Goal: Task Accomplishment & Management: Complete application form

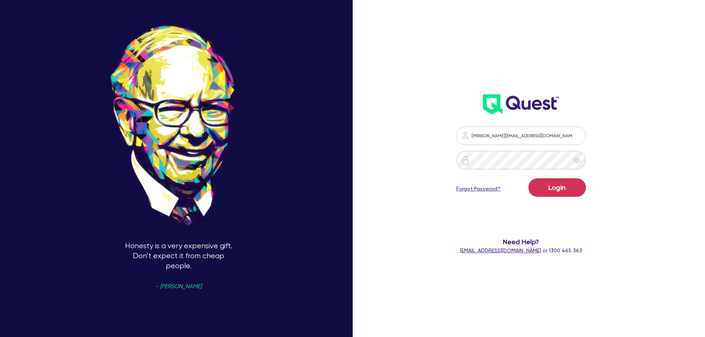
click at [563, 192] on button "Login" at bounding box center [556, 187] width 57 height 18
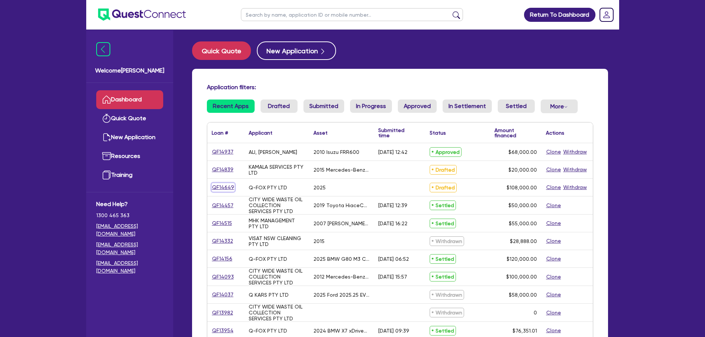
click at [225, 186] on link "QF14649" at bounding box center [223, 187] width 23 height 9
select select "CARS_AND_LIGHT_TRUCKS"
select select "PASSENGER_VEHICLES"
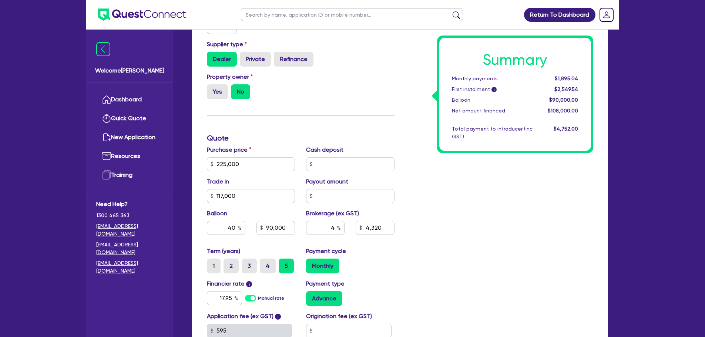
scroll to position [222, 0]
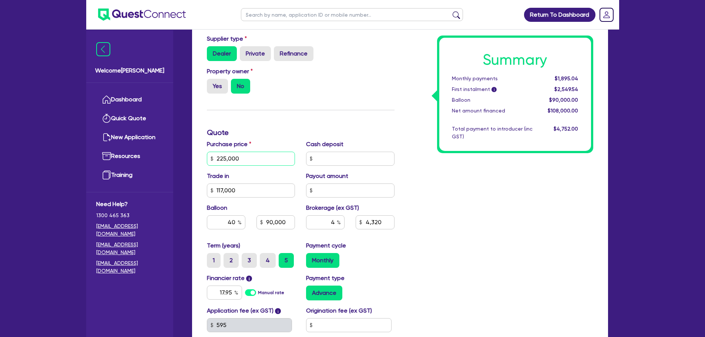
drag, startPoint x: 194, startPoint y: 151, endPoint x: 205, endPoint y: 151, distance: 10.7
click at [176, 150] on div "Welcome [PERSON_NAME] Quick Quote New Application Resources Training Need Help?…" at bounding box center [352, 116] width 533 height 676
type input "192,000.01"
type input "117,000"
type input "90,000"
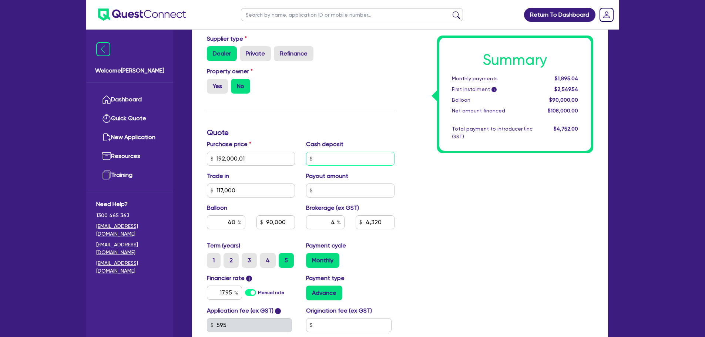
type input "4,320"
type input "117,000"
type input "76,800"
type input "3,000"
type input "117,000"
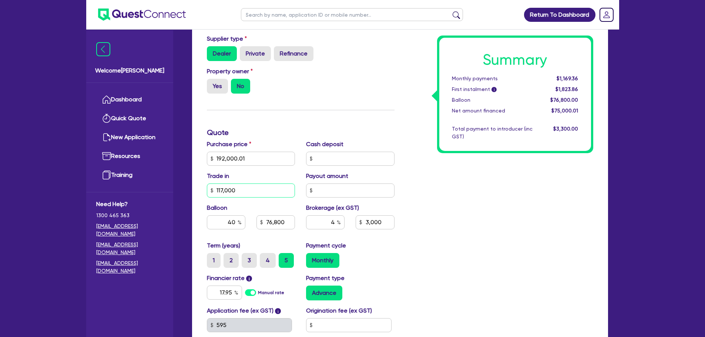
type input "76,800"
type input "3,000"
type input "117,000"
type input "76,800"
type input "3,000"
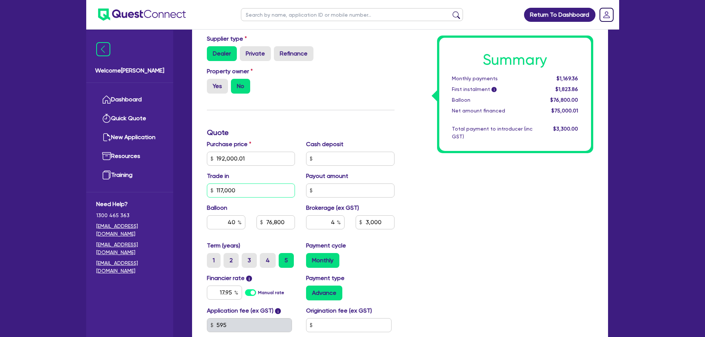
click at [246, 183] on input "117,000" at bounding box center [251, 190] width 88 height 14
type input "77,000"
type input "76,800"
type input "3,000"
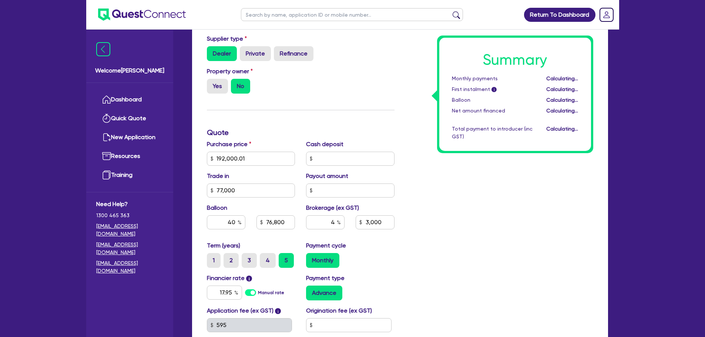
click at [436, 220] on div "Summary Monthly payments Calculating... First instalment i Calculating... Ballo…" at bounding box center [499, 154] width 199 height 432
type input "76,800"
type input "4,600"
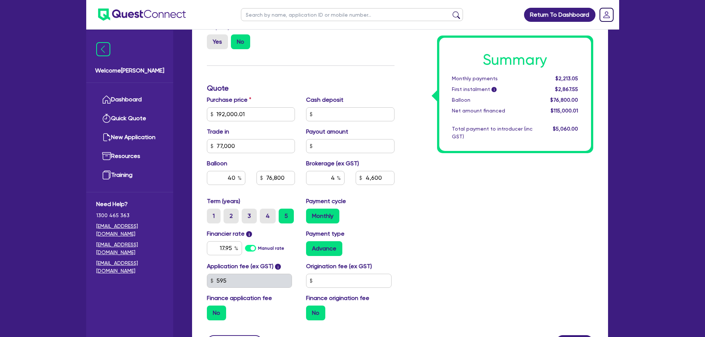
scroll to position [330, 0]
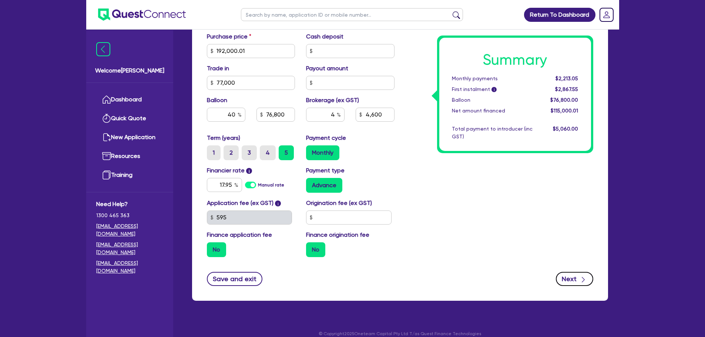
click at [572, 272] on button "Next" at bounding box center [574, 279] width 37 height 14
type input "76,800"
type input "4,600"
select select "COMPANY"
select select "RENTAL_REAL_ESTATE"
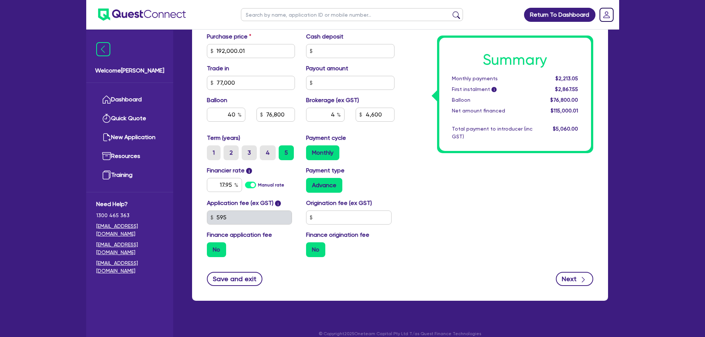
select select "MOTOR_VEHICLES"
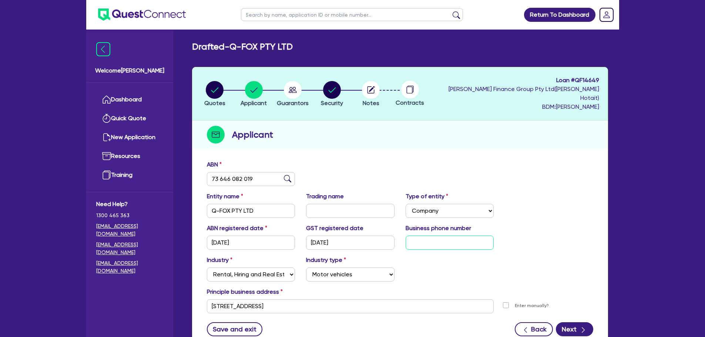
click at [443, 236] on input "text" at bounding box center [449, 243] width 88 height 14
paste input "04 2836 0360"
type input "04 2836 0360"
click at [536, 212] on div "Entity name Q-FOX PTY LTD Trading name Type of entity Select Sole Trader Compan…" at bounding box center [399, 208] width 397 height 32
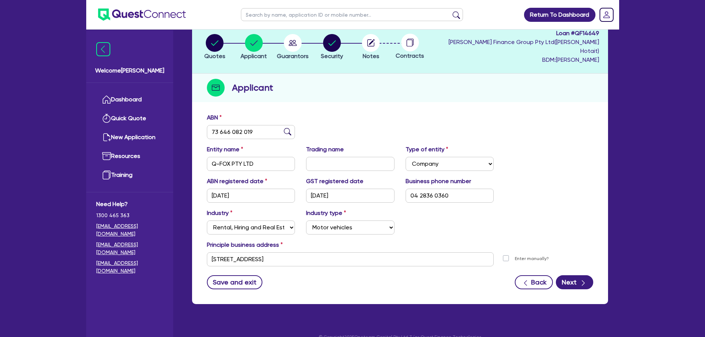
scroll to position [50, 0]
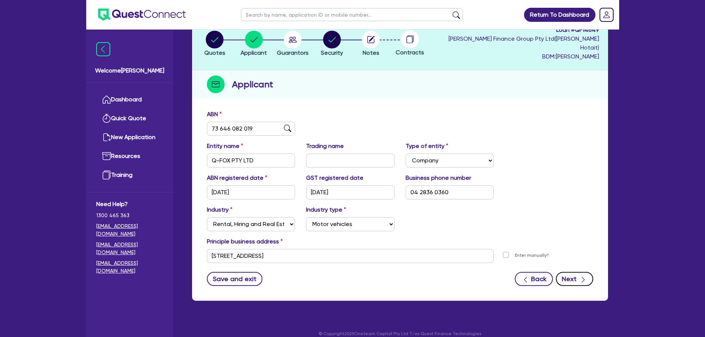
click at [569, 274] on button "Next" at bounding box center [574, 279] width 37 height 14
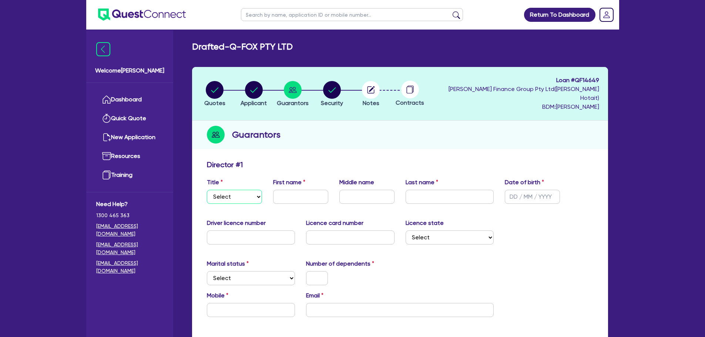
drag, startPoint x: 252, startPoint y: 189, endPoint x: 248, endPoint y: 192, distance: 5.5
click at [252, 190] on select "Select Mr Mrs Ms Miss Dr" at bounding box center [234, 197] width 55 height 14
select select "MR"
click at [207, 190] on select "Select Mr Mrs Ms Miss Dr" at bounding box center [234, 197] width 55 height 14
click at [291, 180] on div "First name" at bounding box center [300, 191] width 66 height 26
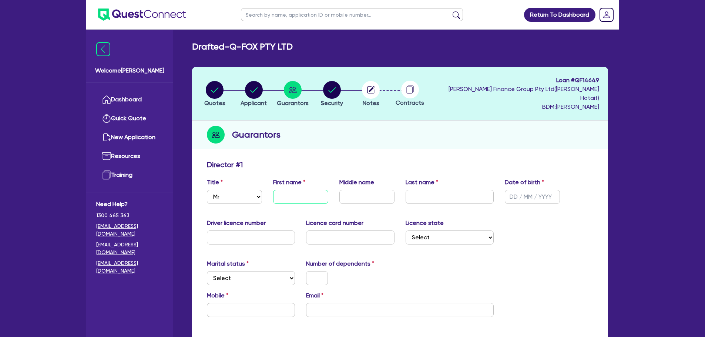
click at [298, 190] on input "text" at bounding box center [300, 197] width 55 height 14
paste input "[PERSON_NAME]"
type input "[PERSON_NAME]"
click at [467, 190] on input "text" at bounding box center [449, 197] width 88 height 14
paste input "Papadimitriou"
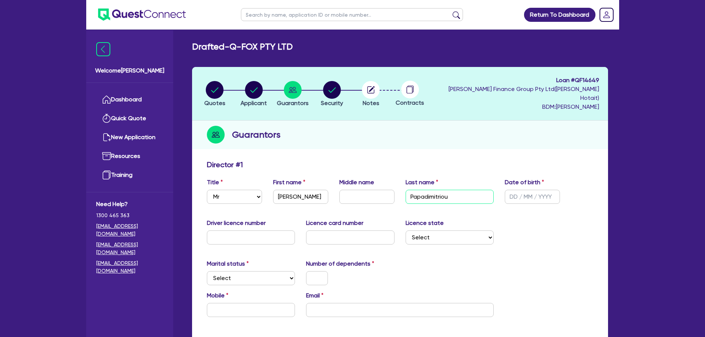
type input "Papadimitriou"
click at [510, 190] on input "text" at bounding box center [532, 197] width 55 height 14
paste input "[DATE]"
type input "[DATE]"
click at [533, 222] on div "Driver licence number Licence card number Licence state Select [GEOGRAPHIC_DATA…" at bounding box center [399, 235] width 397 height 32
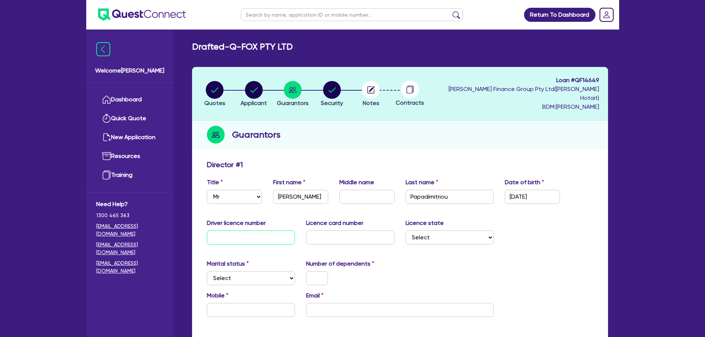
click at [247, 230] on input "text" at bounding box center [251, 237] width 88 height 14
paste input "9349ct"
type input "9349ct"
click at [361, 230] on input "text" at bounding box center [350, 237] width 88 height 14
paste input "2059664171"
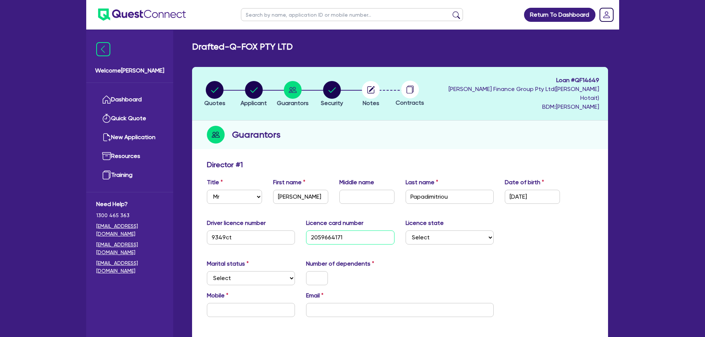
type input "2059664171"
click at [460, 230] on select "Select [GEOGRAPHIC_DATA] [GEOGRAPHIC_DATA] [GEOGRAPHIC_DATA] [GEOGRAPHIC_DATA] …" at bounding box center [449, 237] width 88 height 14
select select "[GEOGRAPHIC_DATA]"
click at [405, 230] on select "Select [GEOGRAPHIC_DATA] [GEOGRAPHIC_DATA] [GEOGRAPHIC_DATA] [GEOGRAPHIC_DATA] …" at bounding box center [449, 237] width 88 height 14
click at [276, 271] on select "Select Single Married De Facto / Partner" at bounding box center [251, 278] width 88 height 14
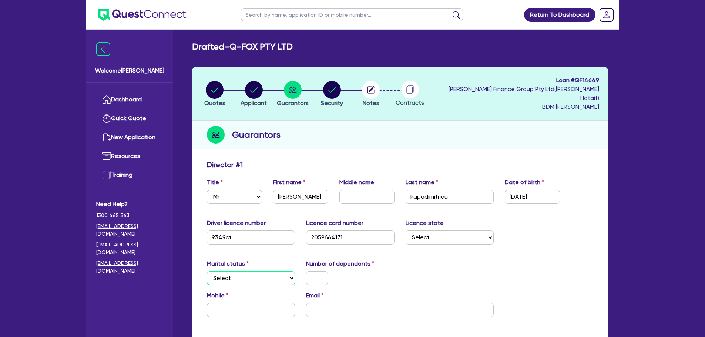
select select "SINGLE"
click at [207, 271] on select "Select Single Married De Facto / Partner" at bounding box center [251, 278] width 88 height 14
click at [319, 271] on input "text" at bounding box center [317, 278] width 22 height 14
click at [264, 303] on input "text" at bounding box center [251, 310] width 88 height 14
paste input "0428 360 360"
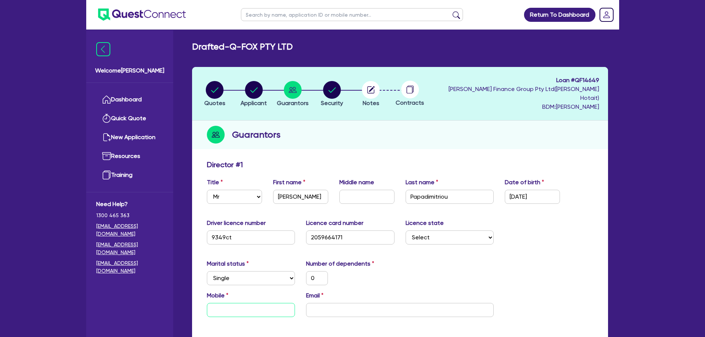
type input "0"
type input "0428 360 360"
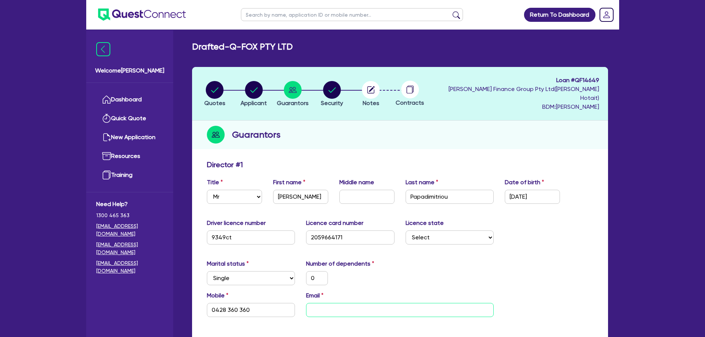
click at [384, 303] on input "email" at bounding box center [400, 310] width 188 height 14
paste input "[PERSON_NAME][EMAIL_ADDRESS][DOMAIN_NAME]"
type input "0"
type input "0428 360 360"
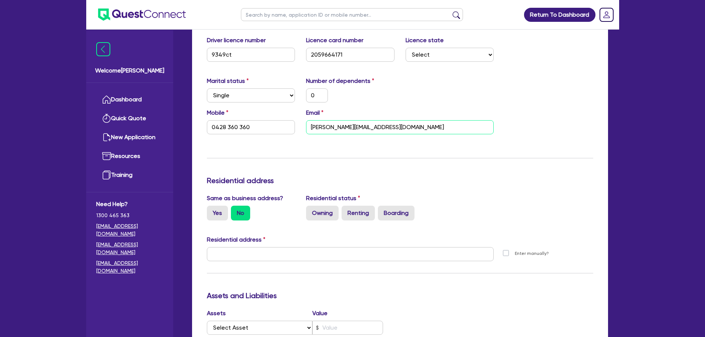
scroll to position [185, 0]
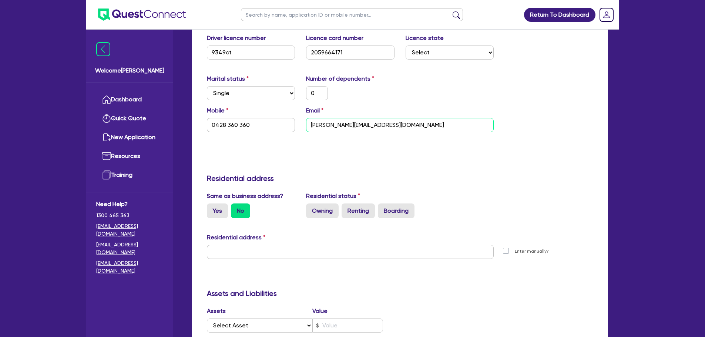
type input "[PERSON_NAME][EMAIL_ADDRESS][DOMAIN_NAME]"
click at [293, 245] on input "text" at bounding box center [350, 252] width 287 height 14
paste input "[STREET_ADDRESS][PERSON_NAME][PERSON_NAME]"
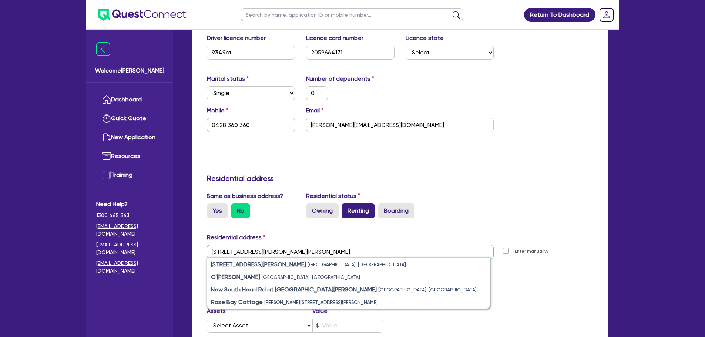
type input "[STREET_ADDRESS][PERSON_NAME][PERSON_NAME]"
click at [358, 203] on label "Renting" at bounding box center [357, 210] width 33 height 15
click at [346, 203] on input "Renting" at bounding box center [343, 205] width 5 height 5
radio input "true"
type input "0"
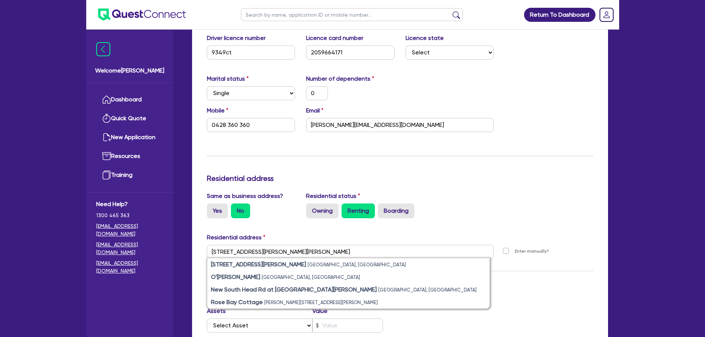
type input "0428 360 360"
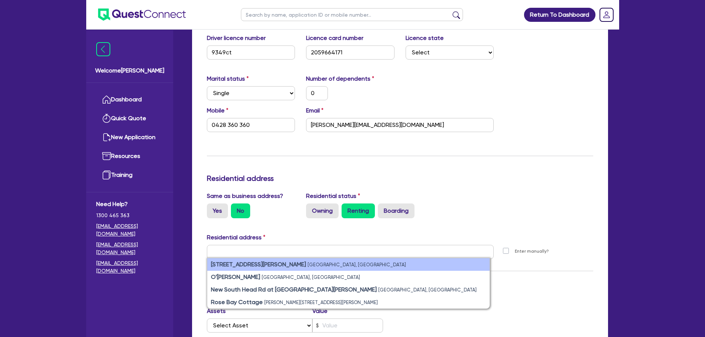
click at [237, 261] on strong "[STREET_ADDRESS][PERSON_NAME]" at bounding box center [258, 264] width 95 height 7
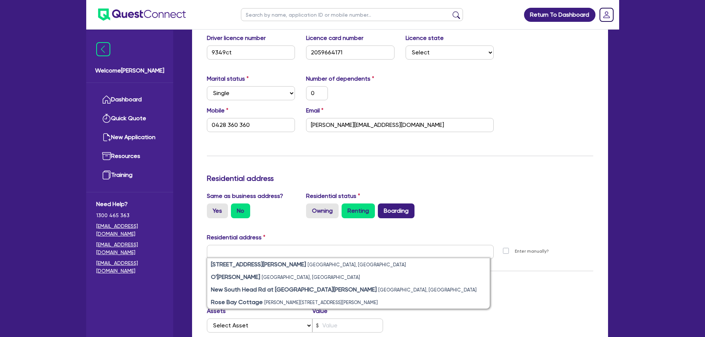
type input "0"
type input "0428 360 360"
type input "[STREET_ADDRESS][PERSON_NAME][PERSON_NAME]"
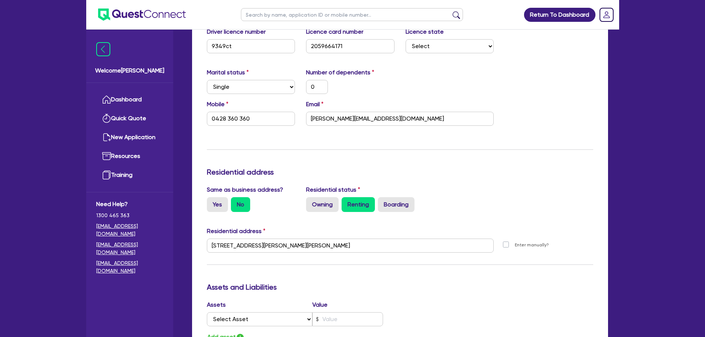
scroll to position [296, 0]
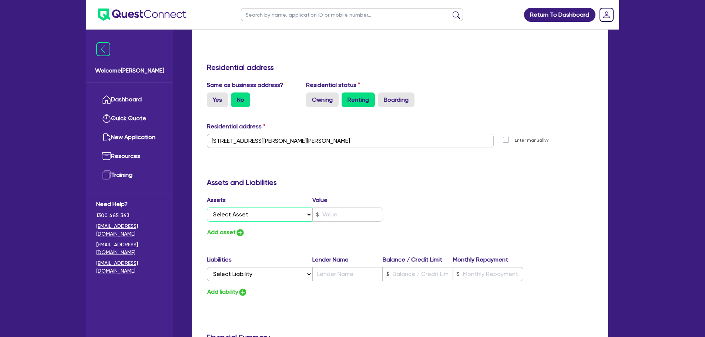
click at [276, 208] on select "Select Asset Cash Property Investment property Vehicle Truck Trailer Equipment …" at bounding box center [260, 215] width 106 height 14
select select "CASH"
click at [207, 208] on select "Select Asset Cash Property Investment property Vehicle Truck Trailer Equipment …" at bounding box center [260, 215] width 106 height 14
type input "0"
type input "0428 360 360"
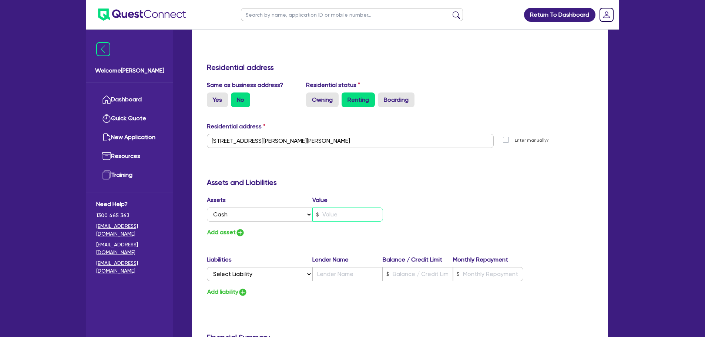
click at [347, 208] on input "text" at bounding box center [347, 215] width 71 height 14
type input "0"
type input "0428 360 360"
type input "2"
type input "0"
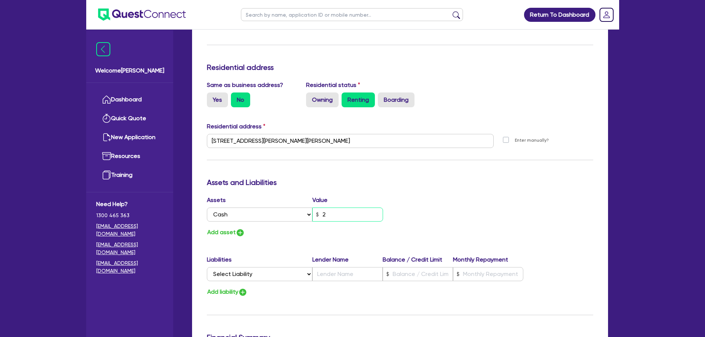
type input "0428 360 360"
type input "26"
type input "0"
type input "0428 360 360"
type input "260"
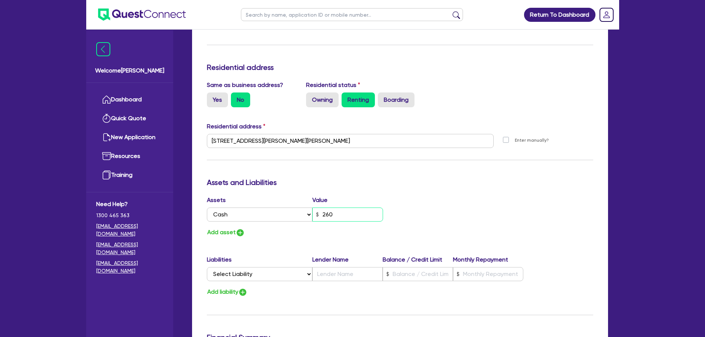
type input "0"
type input "0428 360 360"
type input "2,600"
type input "0"
type input "0428 360 360"
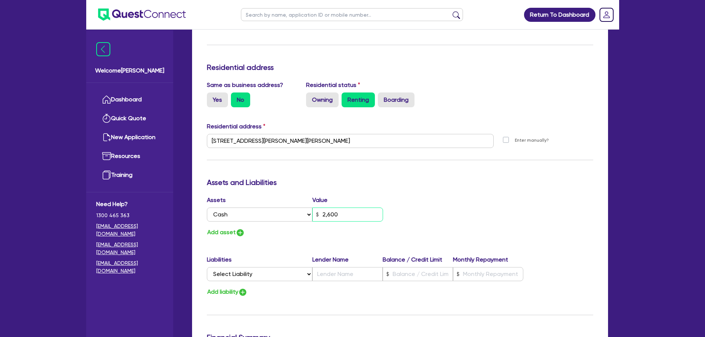
type input "26,000"
type input "0"
type input "0428 360 360"
type input "260,000"
click at [219, 228] on button "Add asset" at bounding box center [226, 233] width 38 height 10
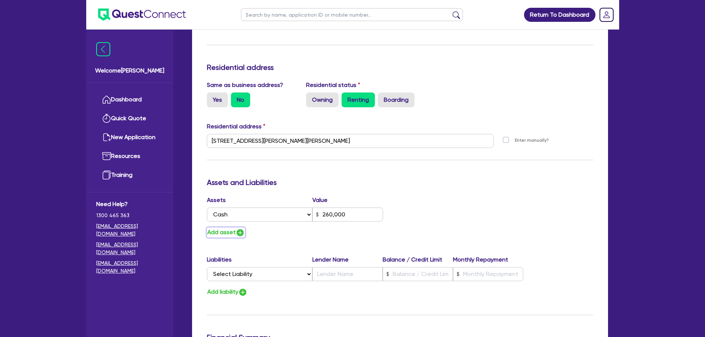
type input "0"
type input "0428 360 360"
type input "260,000"
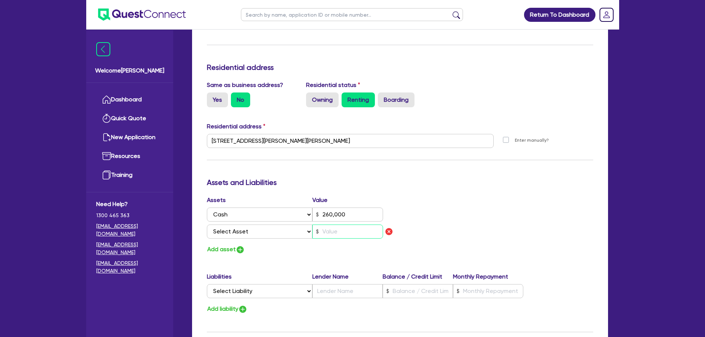
click at [333, 225] on input "text" at bounding box center [347, 232] width 71 height 14
type input "0"
type input "0428 360 360"
type input "260,000"
type input "4"
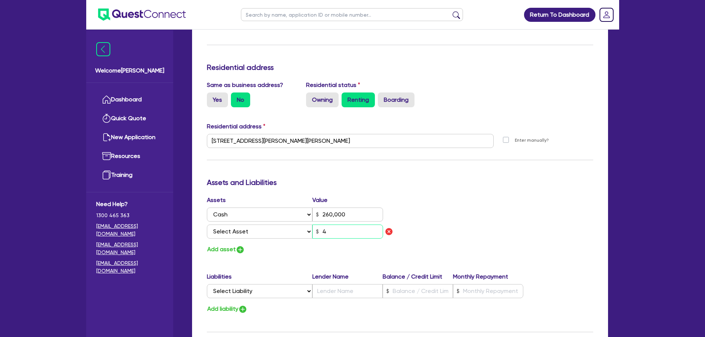
type input "0"
type input "0428 360 360"
type input "260,000"
type input "41"
type input "0"
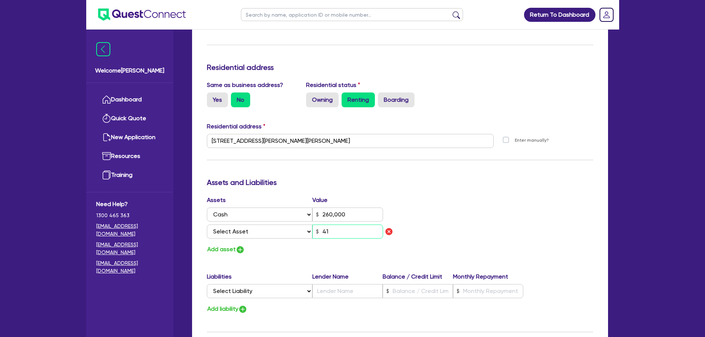
type input "0428 360 360"
type input "260,000"
type input "410"
type input "0"
type input "0428 360 360"
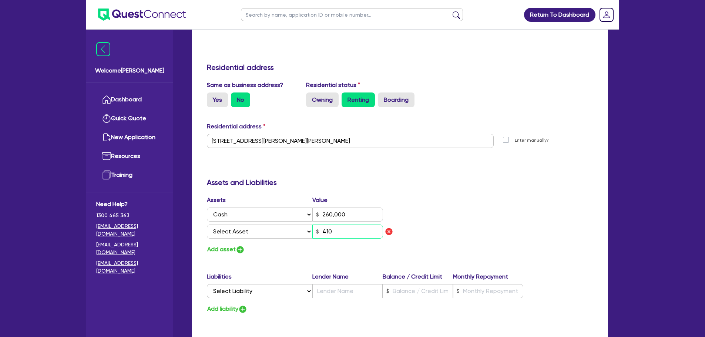
type input "260,000"
type input "4,100"
type input "0"
type input "0428 360 360"
type input "260,000"
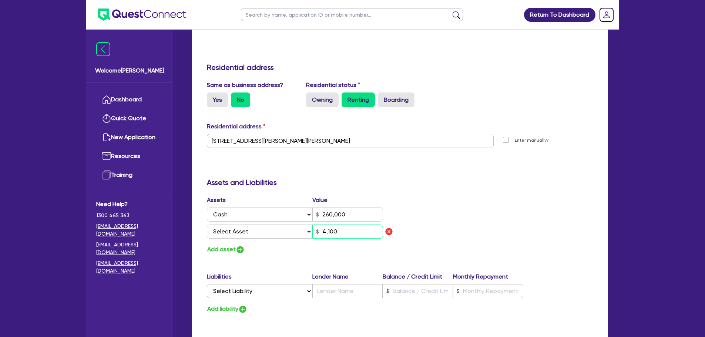
type input "41,000"
type input "0"
type input "0428 360 360"
type input "260,000"
type input "410,000"
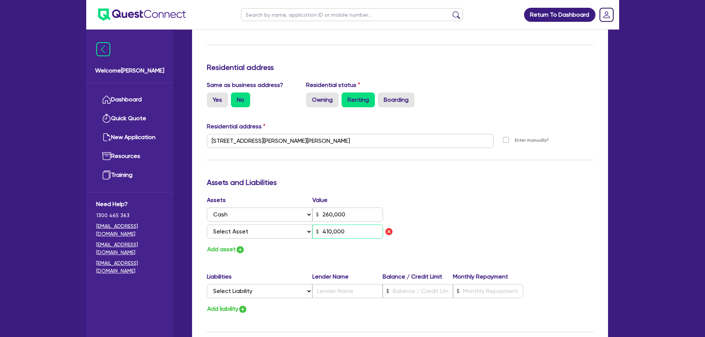
type input "0"
type input "0428 360 360"
type input "260,000"
type input "4,100,000"
click at [221, 245] on button "Add asset" at bounding box center [226, 250] width 38 height 10
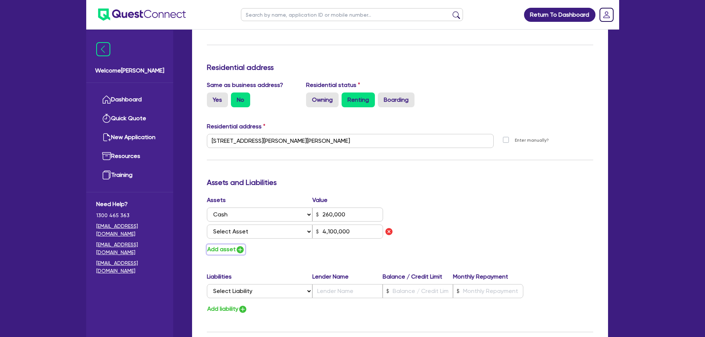
type input "0"
type input "0428 360 360"
type input "260,000"
type input "4,100,000"
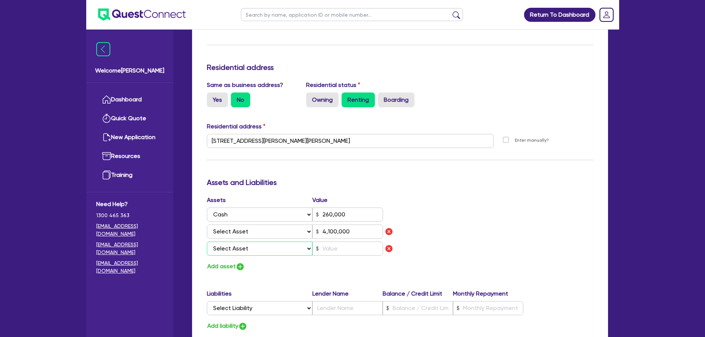
click at [297, 242] on select "Select Asset Cash Property Investment property Vehicle Truck Trailer Equipment …" at bounding box center [260, 249] width 106 height 14
select select "HOUSEHOLD_PERSONAL"
click at [207, 242] on select "Select Asset Cash Property Investment property Vehicle Truck Trailer Equipment …" at bounding box center [260, 249] width 106 height 14
type input "0"
type input "0428 360 360"
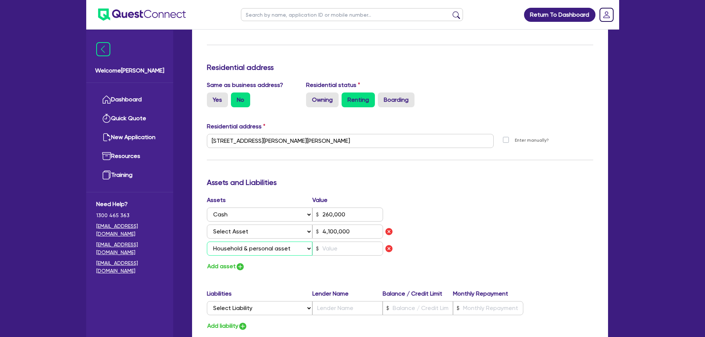
type input "260,000"
type input "4,100,000"
click at [335, 243] on input "text" at bounding box center [347, 249] width 71 height 14
type input "0"
type input "0428 360 360"
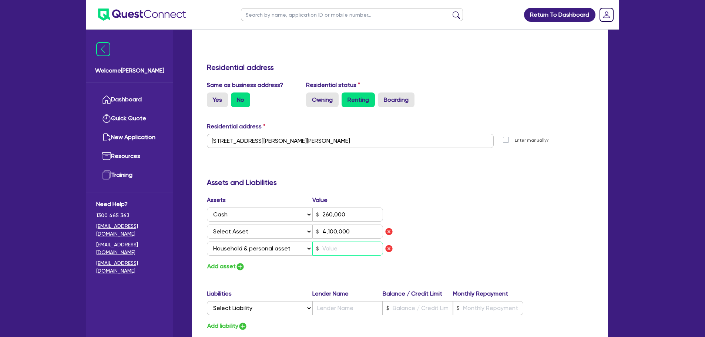
type input "260,000"
type input "4,100,000"
type input "8"
type input "0"
type input "0428 360 360"
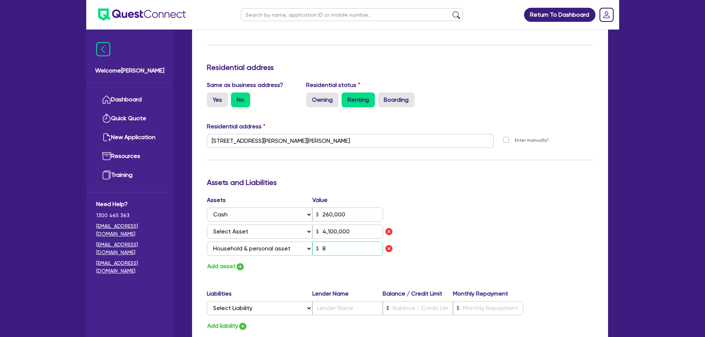
type input "260,000"
type input "4,100,000"
type input "85"
type input "0"
type input "0428 360 360"
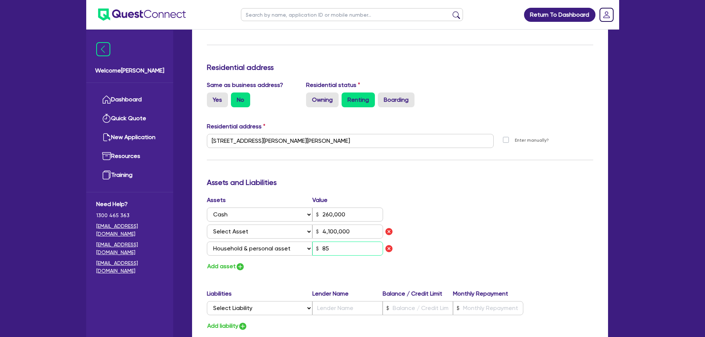
type input "260,000"
type input "4,100,000"
type input "850"
type input "0"
type input "0428 360 360"
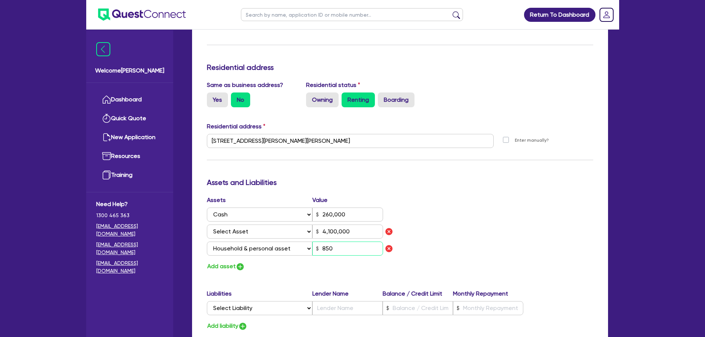
type input "260,000"
type input "4,100,000"
type input "8,500"
type input "0"
type input "0428 360 360"
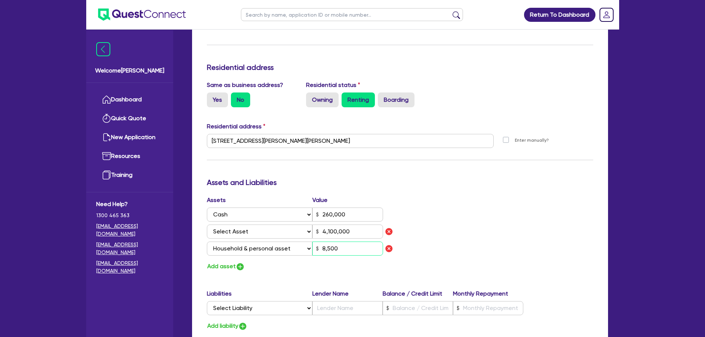
type input "260,000"
type input "4,100,000"
type input "85,000"
click at [476, 246] on div "Assets Value Select Asset Cash Property Investment property Vehicle Truck Trail…" at bounding box center [399, 234] width 397 height 76
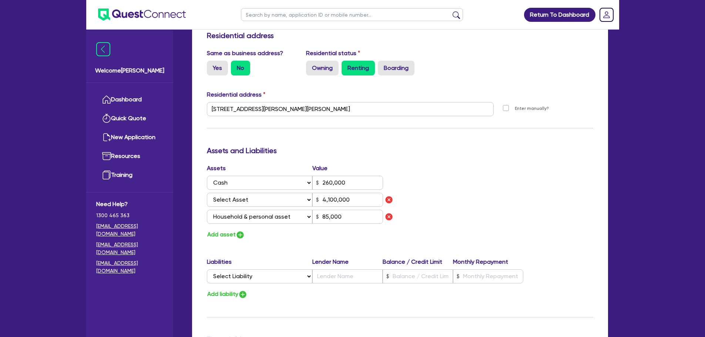
scroll to position [370, 0]
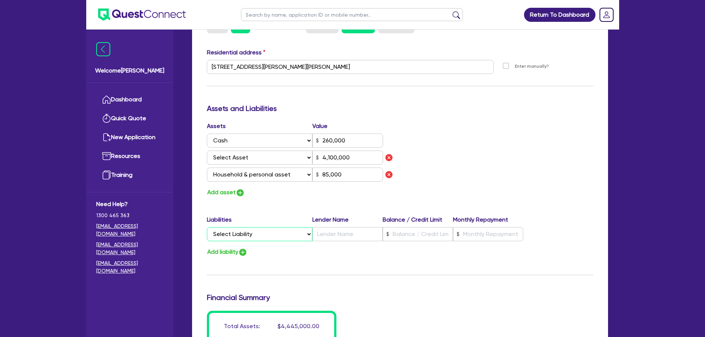
click at [272, 227] on select "Select Liability Credit card Mortgage Investment property loan Vehicle loan Tru…" at bounding box center [259, 234] width 105 height 14
select select "VEHICLE_LOAN"
click at [207, 227] on select "Select Liability Credit card Mortgage Investment property loan Vehicle loan Tru…" at bounding box center [259, 234] width 105 height 14
type input "0"
type input "0428 360 360"
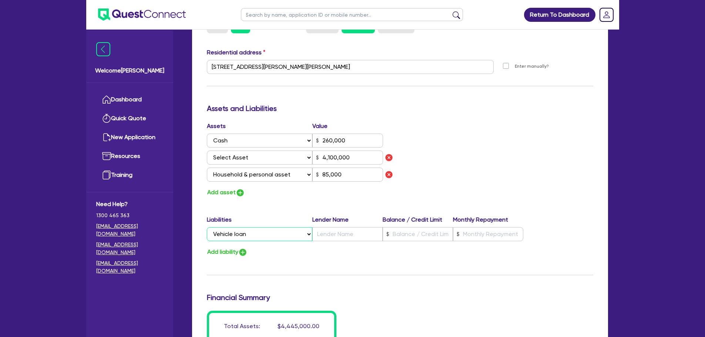
type input "260,000"
type input "4,100,000"
type input "85,000"
click at [354, 227] on input "text" at bounding box center [347, 234] width 70 height 14
click at [364, 227] on input "text" at bounding box center [347, 234] width 70 height 14
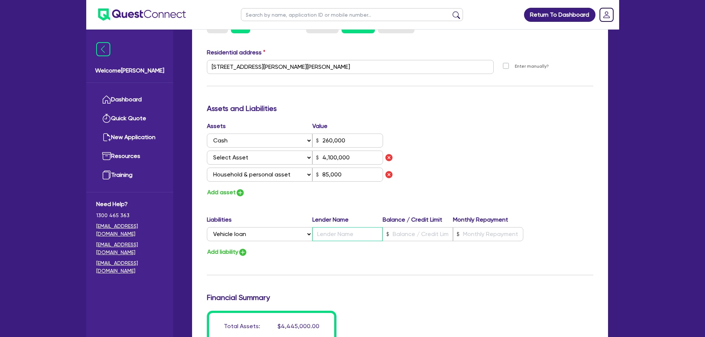
paste input "VW Finance"
type input "0"
type input "0428 360 360"
type input "260,000"
type input "VW Finance"
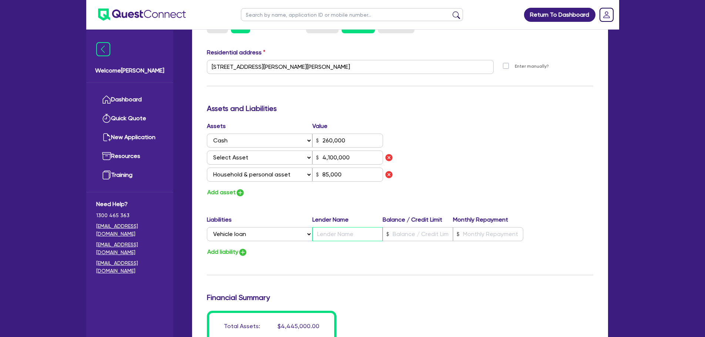
type input "4,100,000"
type input "85,000"
type input "VW Finance"
type input "0"
type input "0428 360 360"
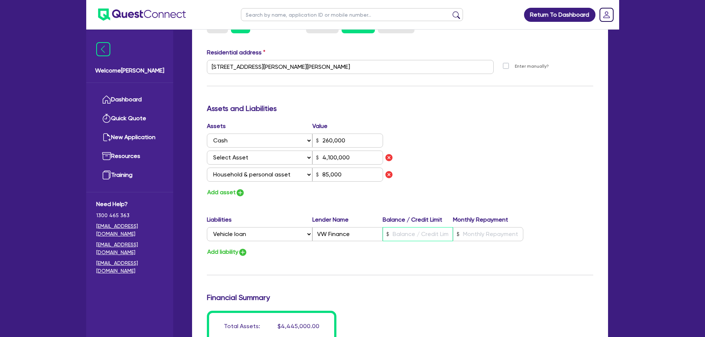
type input "260,000"
type input "2"
type input "4,100,000"
type input "85,000"
type input "0"
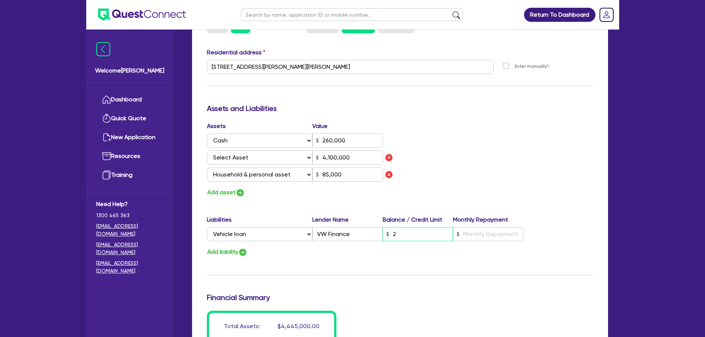
type input "0428 360 360"
type input "260,000"
type input "22"
type input "4,100,000"
type input "85,000"
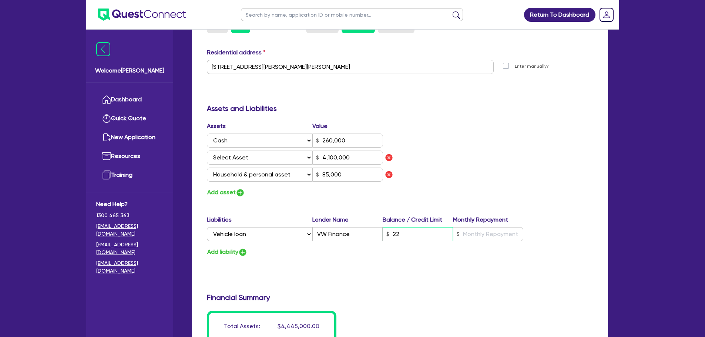
type input "0"
type input "0428 360 360"
type input "260,000"
type input "220"
type input "4,100,000"
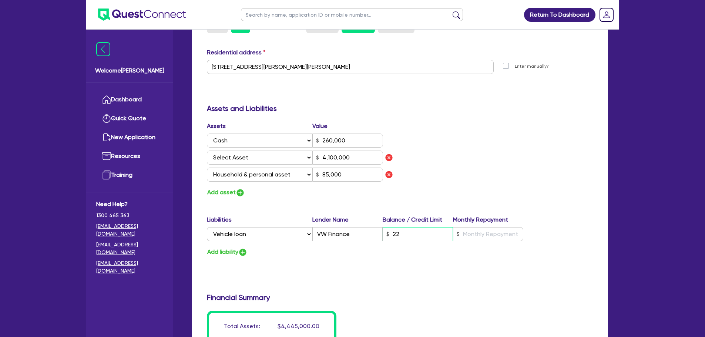
type input "85,000"
type input "0"
type input "0428 360 360"
type input "260,000"
type input "2,200"
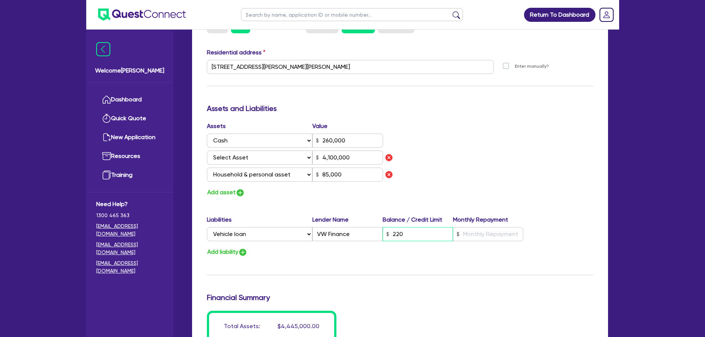
type input "4,100,000"
type input "85,000"
type input "0"
type input "0428 360 360"
type input "260,000"
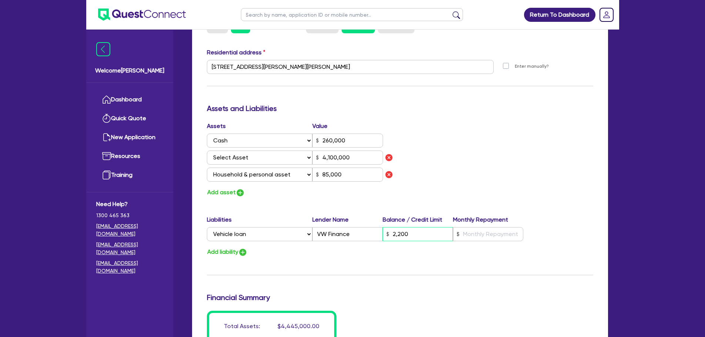
type input "22,000"
type input "4,100,000"
type input "85,000"
type input "0"
type input "0428 360 360"
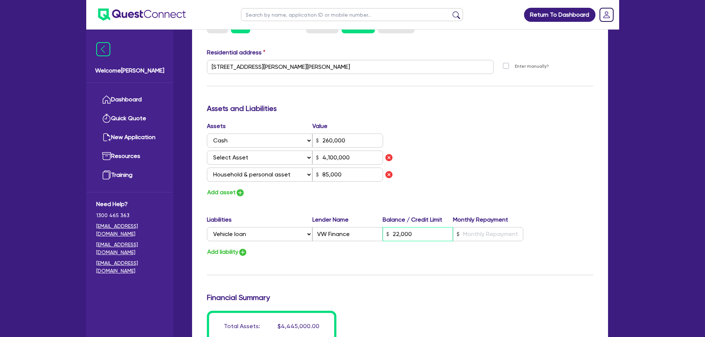
type input "260,000"
type input "220,000"
type input "4,100,000"
type input "85,000"
type input "0"
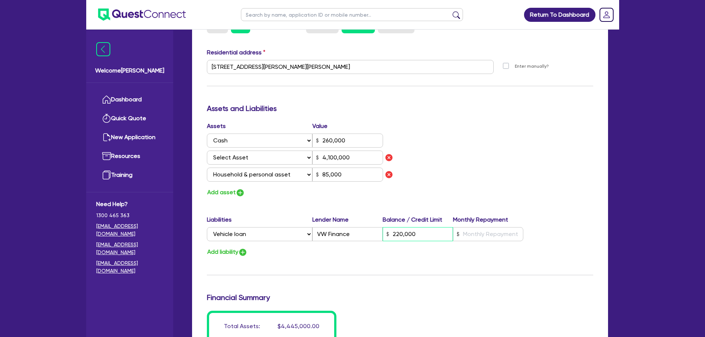
type input "0428 360 360"
type input "260,000"
type input "2,200,000"
type input "4,100,000"
type input "85,000"
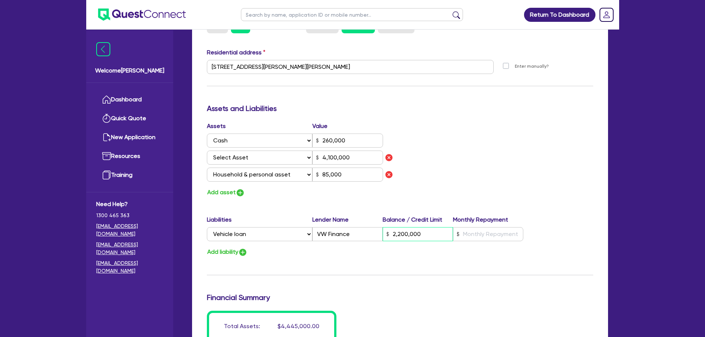
type input "0"
type input "0428 360 360"
type input "260,000"
type input "220,000"
type input "4,100,000"
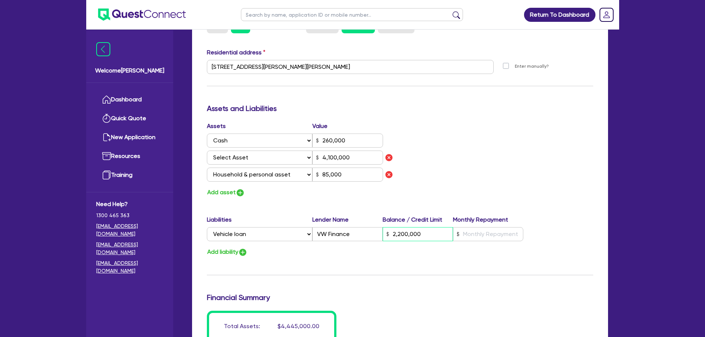
type input "85,000"
type input "220,000"
type input "0"
type input "0428 360 360"
type input "260,000"
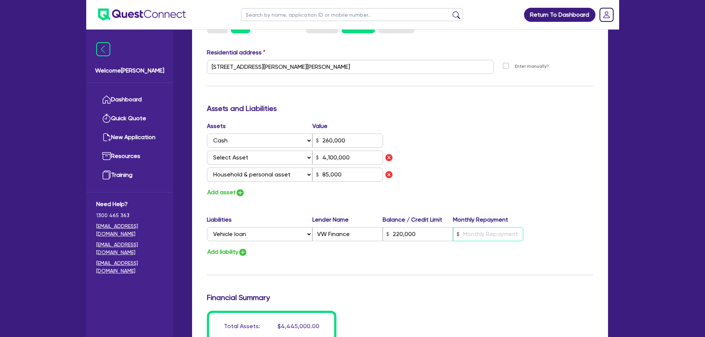
type input "220,000"
type input "5"
click at [226, 247] on button "Add liability" at bounding box center [227, 252] width 41 height 10
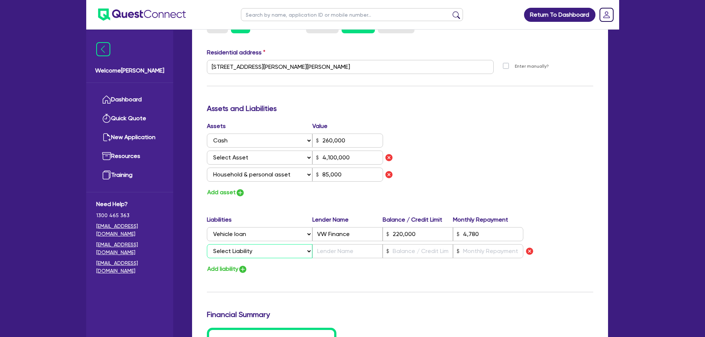
click at [248, 244] on select "Select Liability Credit card Mortgage Investment property loan Vehicle loan Tru…" at bounding box center [259, 251] width 105 height 14
click at [207, 244] on select "Select Liability Credit card Mortgage Investment property loan Vehicle loan Tru…" at bounding box center [259, 251] width 105 height 14
click at [338, 244] on input "text" at bounding box center [347, 251] width 70 height 14
click at [353, 247] on input "text" at bounding box center [347, 251] width 70 height 14
paste input "AutoPay"
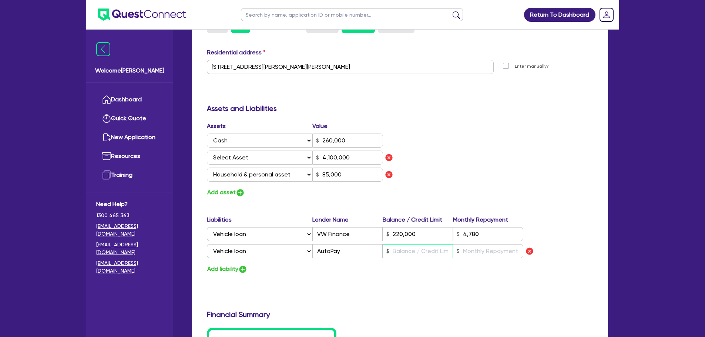
click at [408, 246] on input "text" at bounding box center [418, 251] width 70 height 14
paste input "99,779.73"
drag, startPoint x: 422, startPoint y: 244, endPoint x: 383, endPoint y: 247, distance: 39.3
click at [383, 247] on input "99,779.73" at bounding box center [418, 251] width 70 height 14
click at [226, 264] on button "Add liability" at bounding box center [227, 269] width 41 height 10
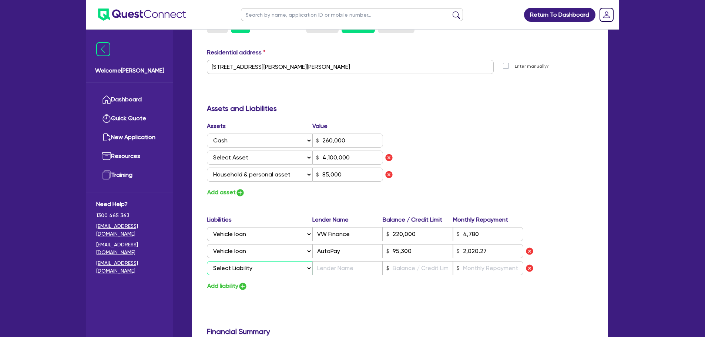
drag, startPoint x: 226, startPoint y: 260, endPoint x: 247, endPoint y: 255, distance: 22.4
click at [247, 261] on select "Select Liability Credit card Mortgage Investment property loan Vehicle loan Tru…" at bounding box center [259, 268] width 105 height 14
click at [207, 261] on select "Select Liability Credit card Mortgage Investment property loan Vehicle loan Tru…" at bounding box center [259, 268] width 105 height 14
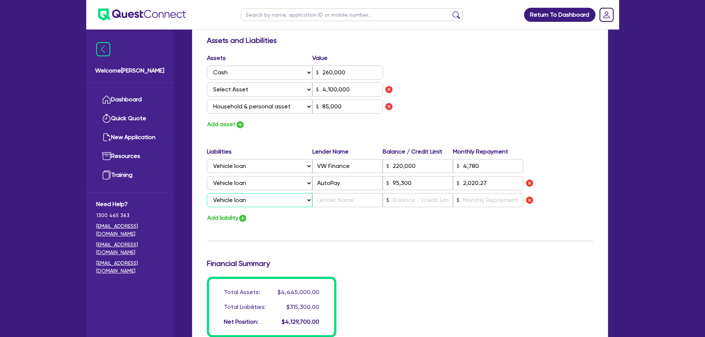
scroll to position [444, 0]
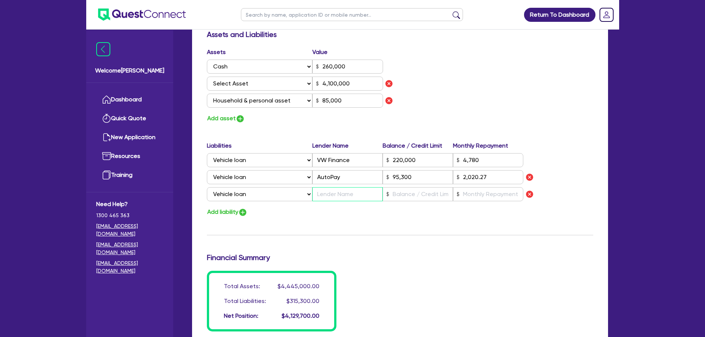
click at [355, 187] on input "text" at bounding box center [347, 194] width 70 height 14
paste input "Quest Finance"
drag, startPoint x: 490, startPoint y: 187, endPoint x: 454, endPoint y: 188, distance: 36.7
click at [441, 188] on div "Select Liability Credit card Mortgage Investment property loan Vehicle loan Tru…" at bounding box center [365, 194] width 317 height 14
click at [224, 207] on button "Add liability" at bounding box center [227, 212] width 41 height 10
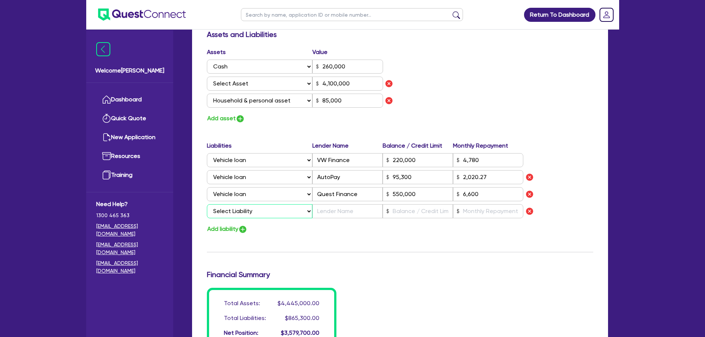
click at [242, 206] on select "Select Liability Credit card Mortgage Investment property loan Vehicle loan Tru…" at bounding box center [259, 211] width 105 height 14
click at [207, 204] on select "Select Liability Credit card Mortgage Investment property loan Vehicle loan Tru…" at bounding box center [259, 211] width 105 height 14
click at [348, 204] on input "text" at bounding box center [347, 211] width 70 height 14
paste input "Resimac"
click at [230, 224] on button "Add liability" at bounding box center [227, 229] width 41 height 10
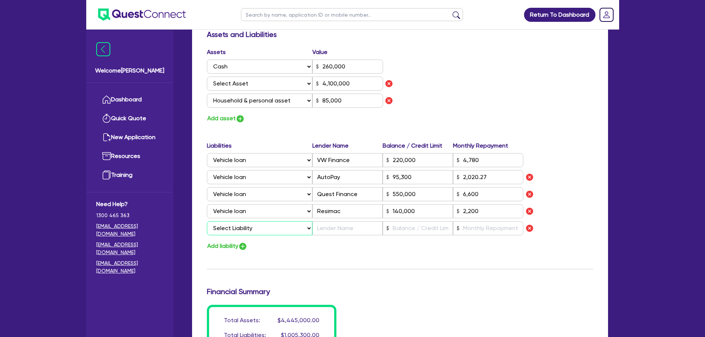
click at [251, 221] on select "Select Liability Credit card Mortgage Investment property loan Vehicle loan Tru…" at bounding box center [259, 228] width 105 height 14
click at [207, 221] on select "Select Liability Credit card Mortgage Investment property loan Vehicle loan Tru…" at bounding box center [259, 228] width 105 height 14
click at [344, 221] on input "text" at bounding box center [347, 228] width 70 height 14
click at [353, 221] on input "text" at bounding box center [347, 228] width 70 height 14
paste input "Azora"
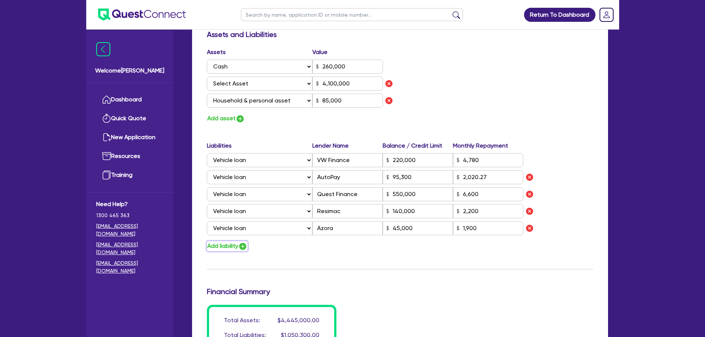
click at [222, 241] on button "Add liability" at bounding box center [227, 246] width 41 height 10
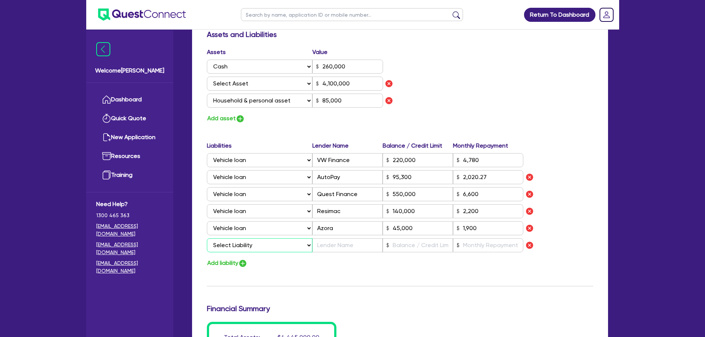
click at [246, 238] on select "Select Liability Credit card Mortgage Investment property loan Vehicle loan Tru…" at bounding box center [259, 245] width 105 height 14
click at [207, 238] on select "Select Liability Credit card Mortgage Investment property loan Vehicle loan Tru…" at bounding box center [259, 245] width 105 height 14
click at [330, 238] on input "text" at bounding box center [347, 245] width 70 height 14
click at [339, 238] on input "text" at bounding box center [347, 245] width 70 height 14
paste input "Shift Capital"
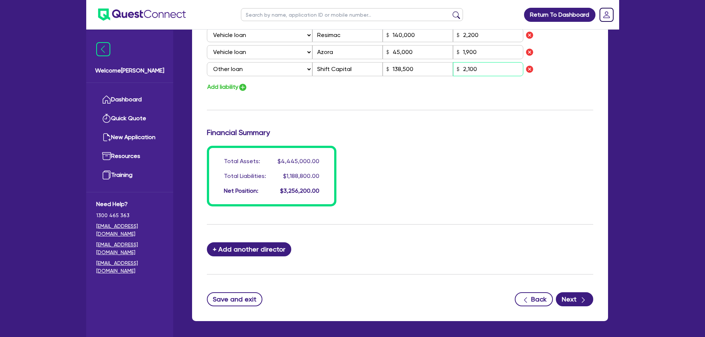
scroll to position [629, 0]
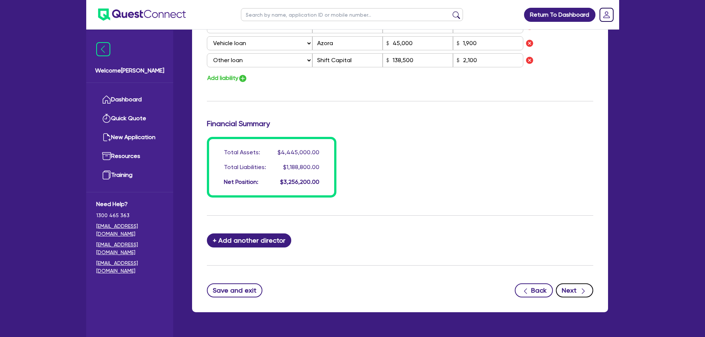
click at [572, 283] on button "Next" at bounding box center [574, 290] width 37 height 14
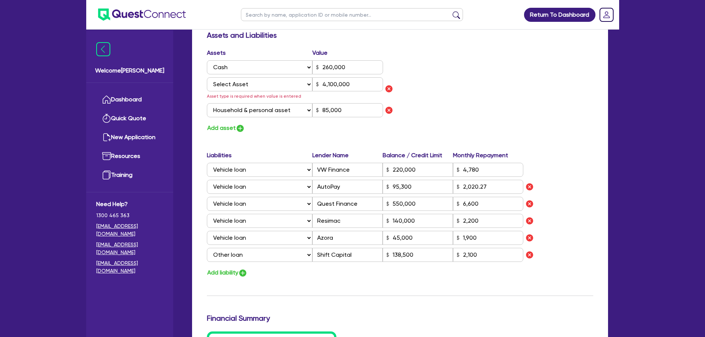
scroll to position [342, 0]
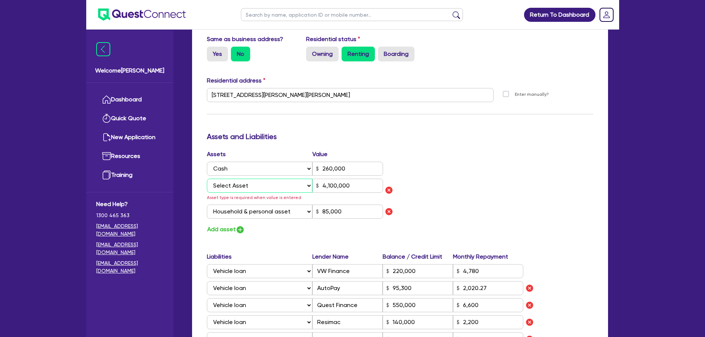
click at [247, 179] on select "Select Asset Cash Property Investment property Vehicle Truck Trailer Equipment …" at bounding box center [260, 186] width 106 height 14
click at [207, 179] on select "Select Asset Cash Property Investment property Vehicle Truck Trailer Equipment …" at bounding box center [260, 186] width 106 height 14
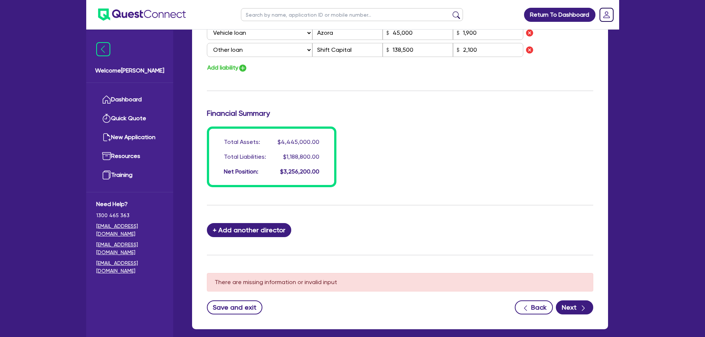
scroll to position [675, 0]
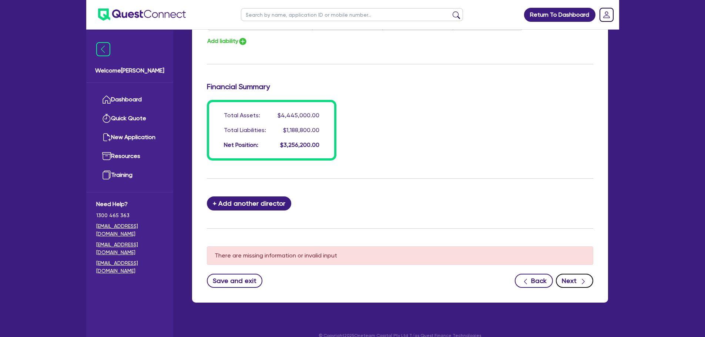
click at [569, 274] on button "Next" at bounding box center [574, 281] width 37 height 14
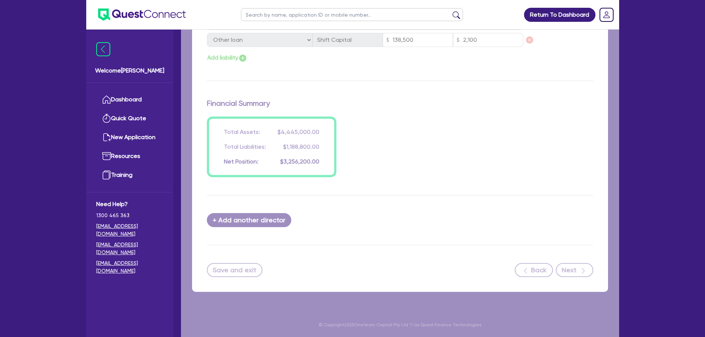
scroll to position [640, 0]
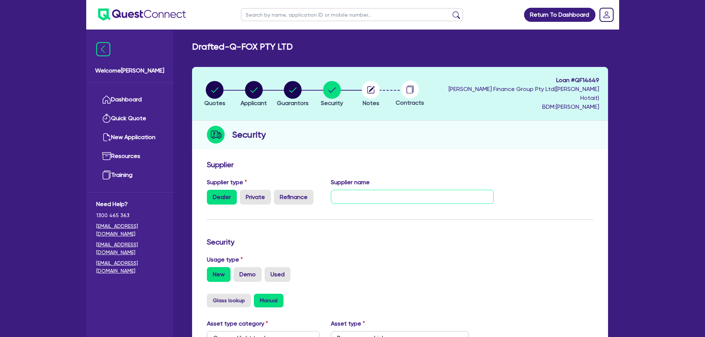
click at [404, 190] on input "text" at bounding box center [412, 197] width 163 height 14
paste input "ZANARDO & [PERSON_NAME] SALES & SERVICE PTY LTD"
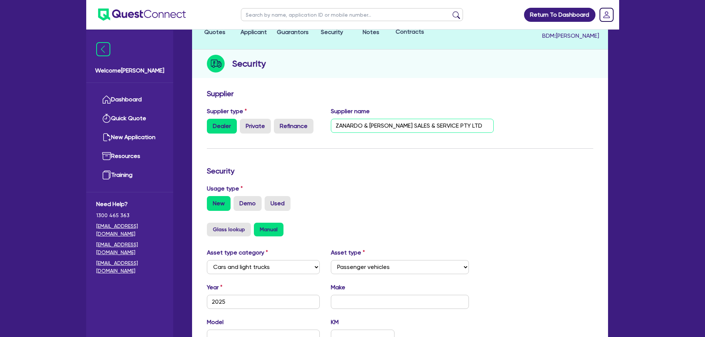
scroll to position [74, 0]
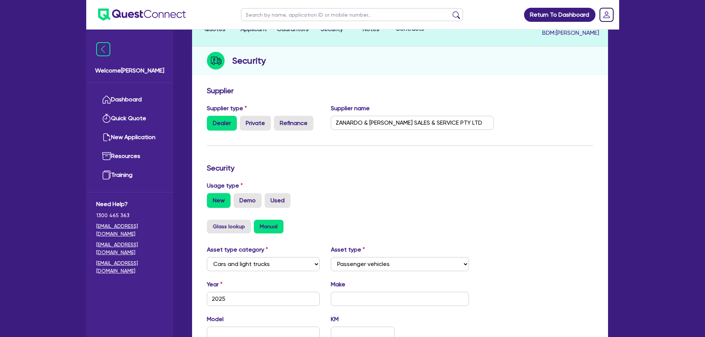
click at [501, 181] on div "Usage type New Demo Used" at bounding box center [399, 194] width 397 height 27
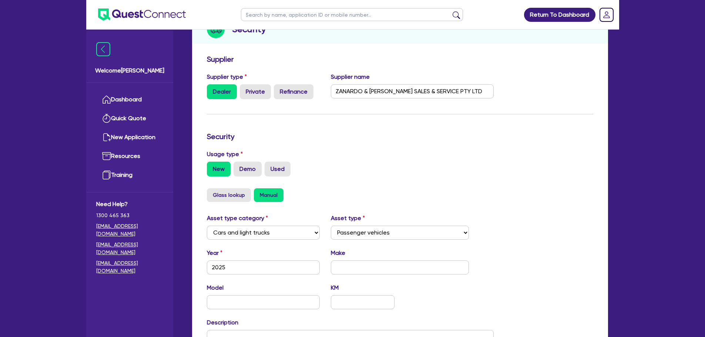
scroll to position [148, 0]
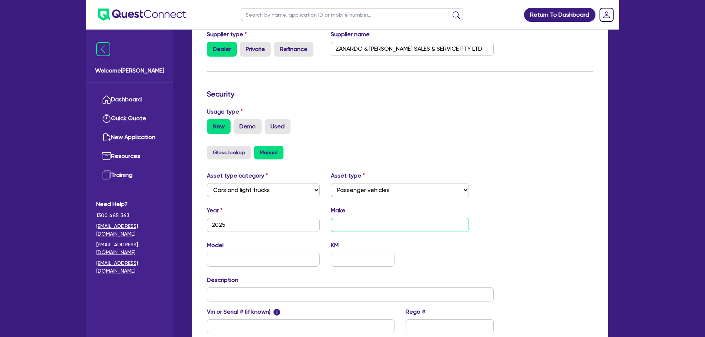
click at [369, 218] on input "text" at bounding box center [400, 225] width 138 height 14
click at [415, 218] on input "text" at bounding box center [400, 225] width 138 height 14
paste input "M5 Sedan"
click at [243, 253] on input "text" at bounding box center [263, 260] width 113 height 14
paste input "[US_VEHICLE_IDENTIFICATION_NUMBER]"
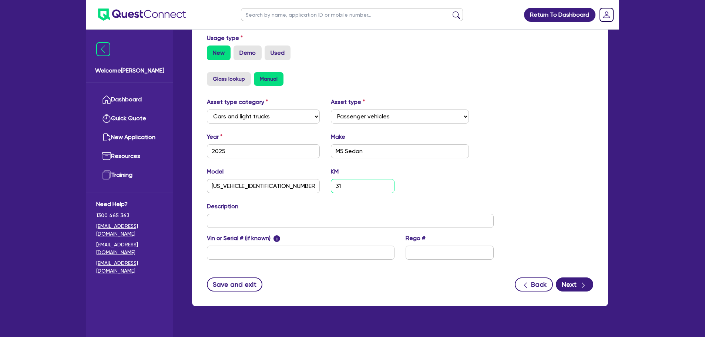
scroll to position [222, 0]
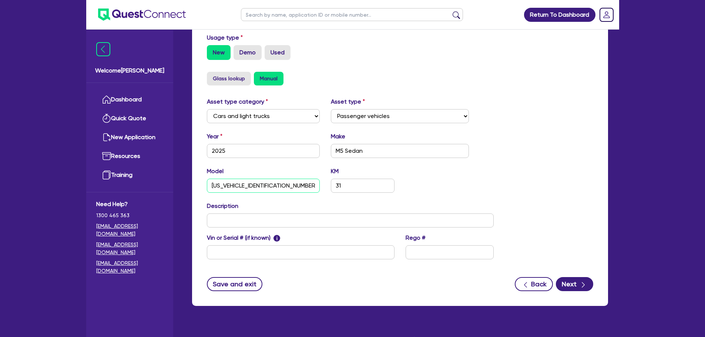
drag, startPoint x: 283, startPoint y: 178, endPoint x: 182, endPoint y: 180, distance: 101.0
click at [181, 180] on div "Drafted - Q-FOX PTY LTD Quotes Applicant [GEOGRAPHIC_DATA] Security Notes Contr…" at bounding box center [400, 66] width 438 height 495
click at [301, 245] on input "text" at bounding box center [301, 252] width 188 height 14
paste input "[US_VEHICLE_IDENTIFICATION_NUMBER]"
click at [282, 179] on input "[US_VEHICLE_IDENTIFICATION_NUMBER]" at bounding box center [263, 186] width 113 height 14
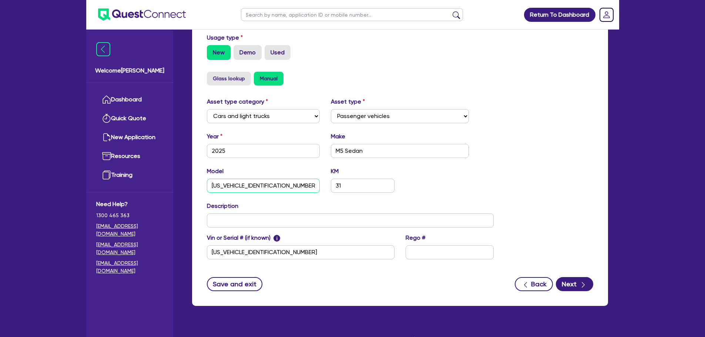
click at [282, 179] on input "[US_VEHICLE_IDENTIFICATION_NUMBER]" at bounding box center [263, 186] width 113 height 14
click at [570, 277] on button "Next" at bounding box center [574, 284] width 37 height 14
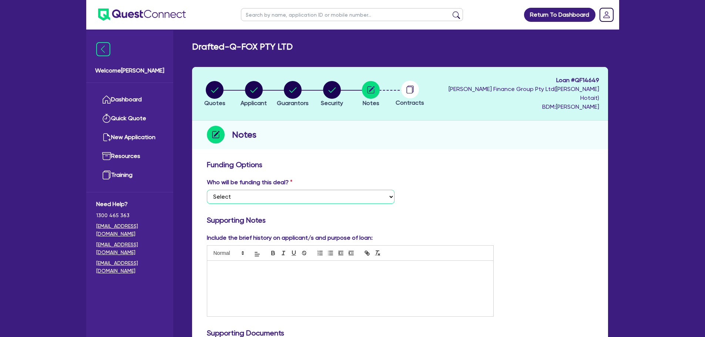
click at [307, 190] on select "Select I want Quest to fund 100% I will fund 100% I will co-fund with Quest Oth…" at bounding box center [301, 197] width 188 height 14
click at [207, 190] on select "Select I want Quest to fund 100% I will fund 100% I will co-fund with Quest Oth…" at bounding box center [301, 197] width 188 height 14
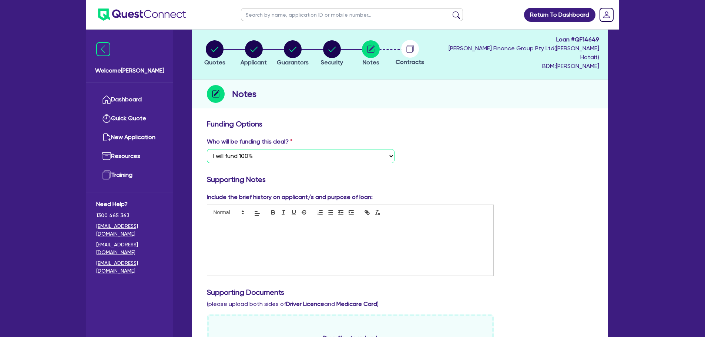
scroll to position [74, 0]
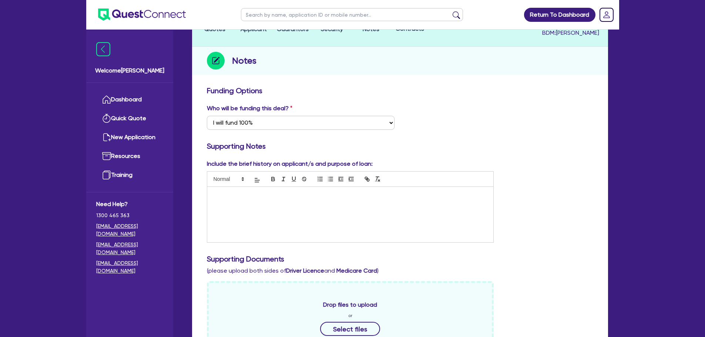
click at [366, 199] on div at bounding box center [350, 214] width 286 height 55
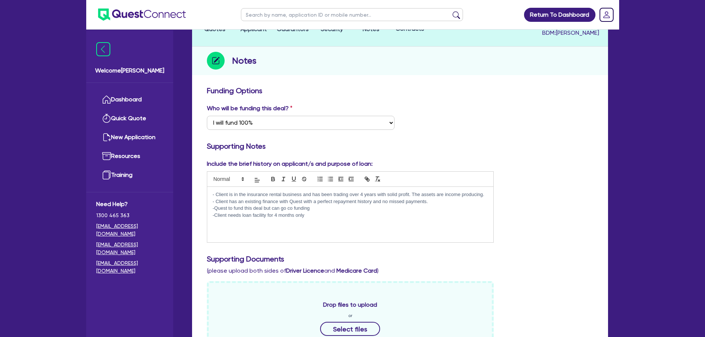
click at [277, 212] on p "-Client needs loan facility for 4 months only" at bounding box center [350, 215] width 275 height 7
drag, startPoint x: 312, startPoint y: 198, endPoint x: 206, endPoint y: 197, distance: 106.2
click at [206, 197] on div "Include the brief history on applicant/s and purpose of loan: - Client is in th…" at bounding box center [350, 201] width 298 height 84
click at [312, 205] on p "-Quest to fund this deal but can go co funding" at bounding box center [350, 208] width 275 height 7
drag, startPoint x: 309, startPoint y: 200, endPoint x: 215, endPoint y: 202, distance: 94.4
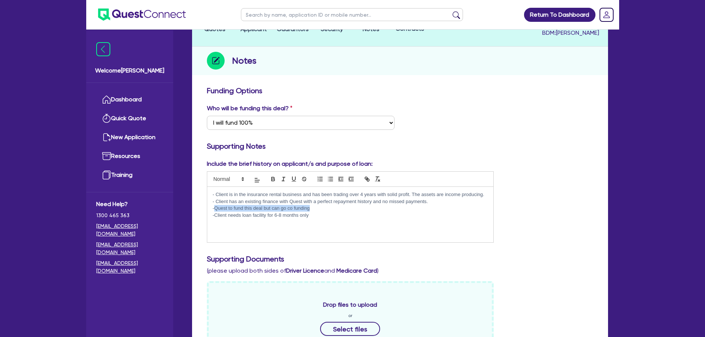
click at [215, 205] on p "-Quest to fund this deal but can go co funding" at bounding box center [350, 208] width 275 height 7
click at [319, 212] on p "-Client needs loan facility for 6-8 months only" at bounding box center [350, 215] width 275 height 7
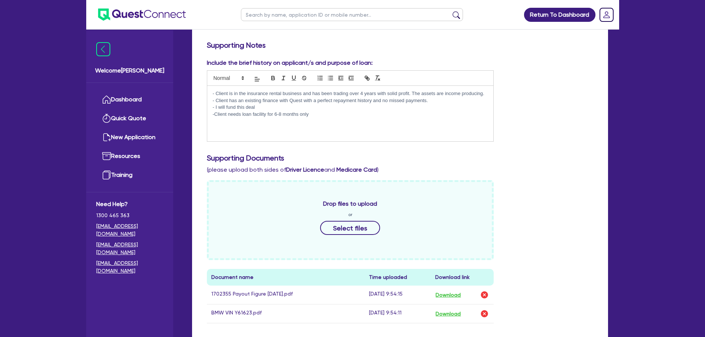
scroll to position [259, 0]
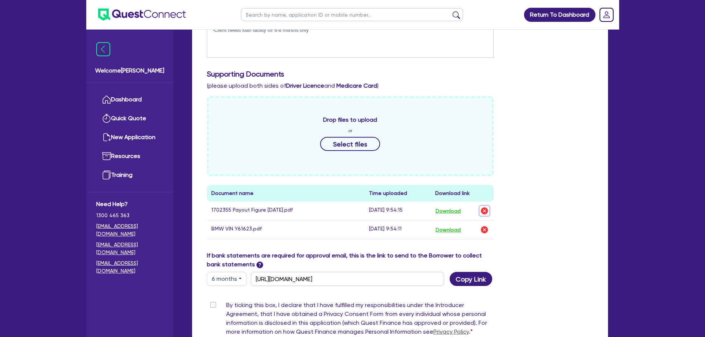
click at [485, 206] on img "button" at bounding box center [484, 210] width 9 height 9
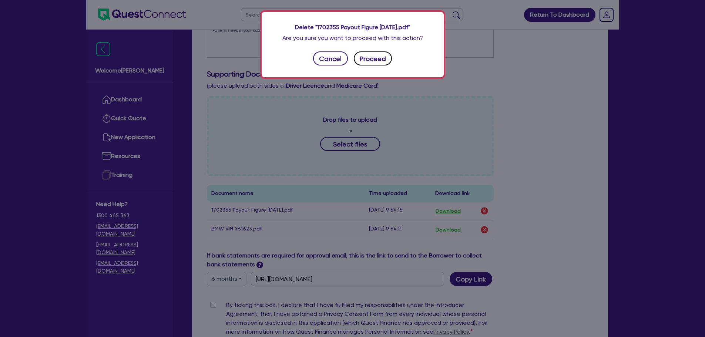
click at [375, 61] on button "Proceed" at bounding box center [373, 58] width 38 height 14
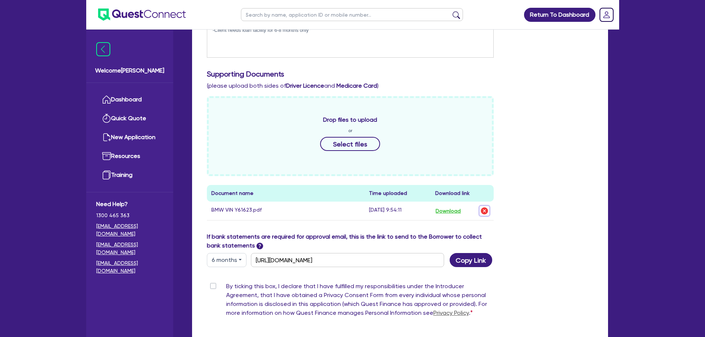
click at [482, 206] on img "button" at bounding box center [484, 210] width 9 height 9
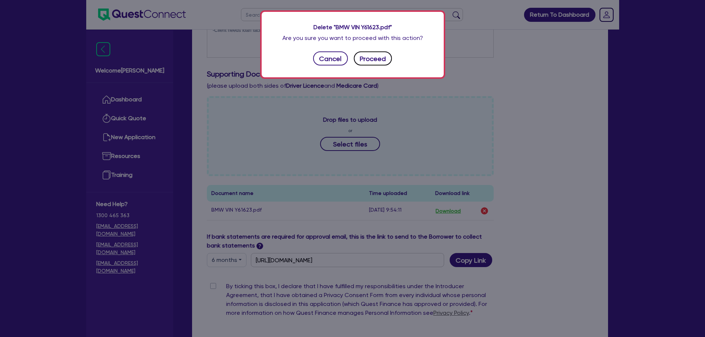
click at [375, 54] on button "Proceed" at bounding box center [373, 58] width 38 height 14
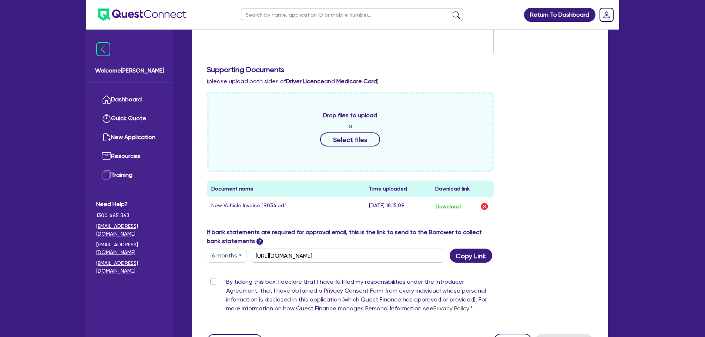
scroll to position [215, 0]
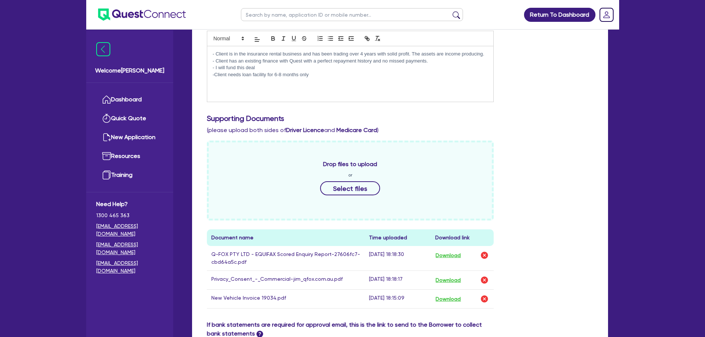
click at [322, 71] on p "-Client needs loan facility for 6-8 months only" at bounding box center [350, 74] width 275 height 7
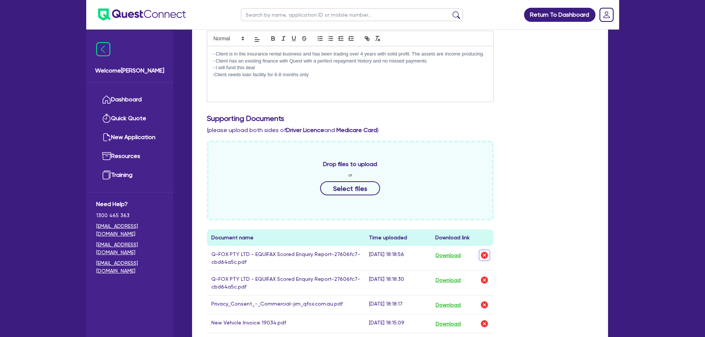
click at [483, 251] on img "button" at bounding box center [484, 255] width 9 height 9
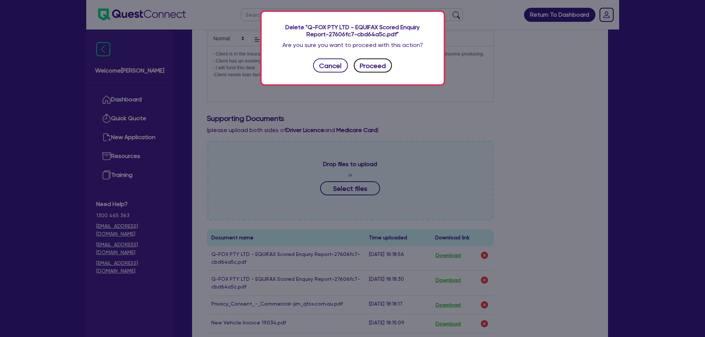
click at [374, 66] on button "Proceed" at bounding box center [373, 65] width 38 height 14
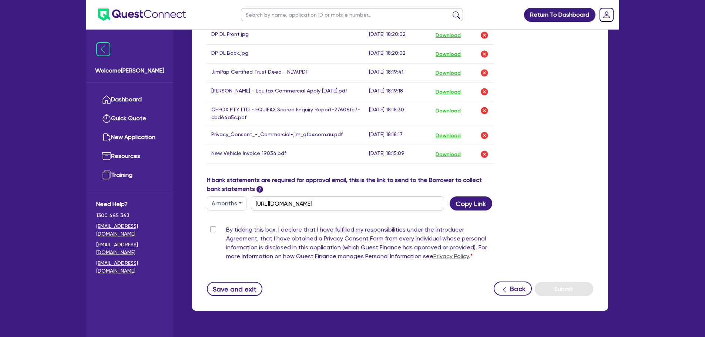
scroll to position [437, 0]
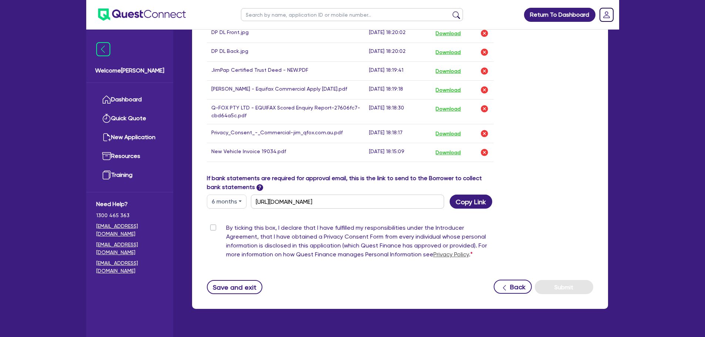
click at [226, 225] on label "By ticking this box, I declare that I have fulfilled my responsibilities under …" at bounding box center [360, 242] width 268 height 38
click at [213, 225] on input "By ticking this box, I declare that I have fulfilled my responsibilities under …" at bounding box center [210, 226] width 6 height 7
click at [567, 283] on button "Submit" at bounding box center [564, 287] width 58 height 14
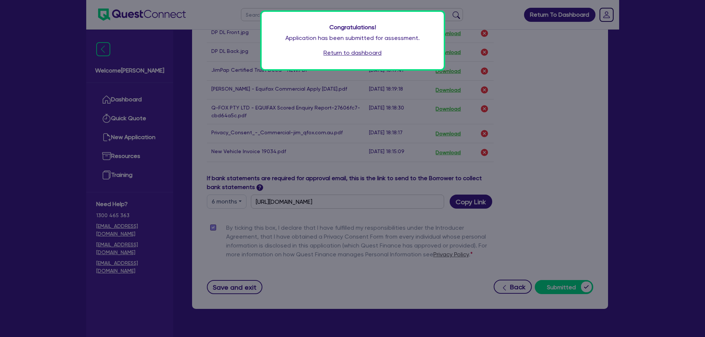
click at [331, 53] on link "Return to dashboard" at bounding box center [352, 52] width 58 height 9
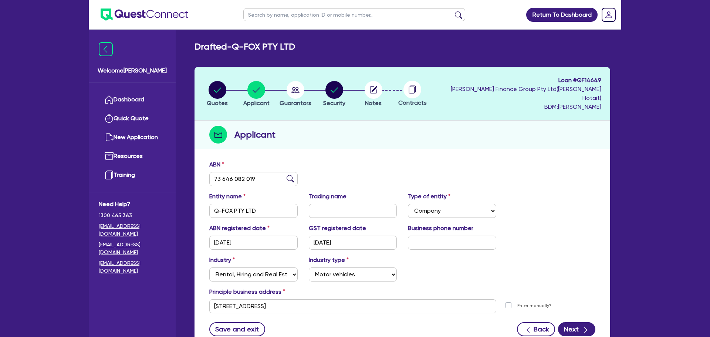
select select "COMPANY"
select select "RENTAL_REAL_ESTATE"
select select "MOTOR_VEHICLES"
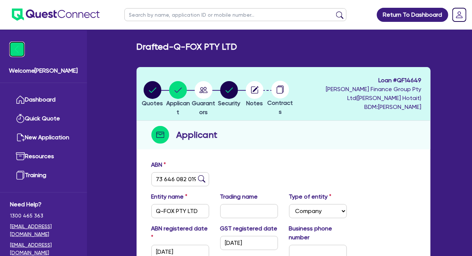
click at [16, 54] on img at bounding box center [17, 49] width 14 height 14
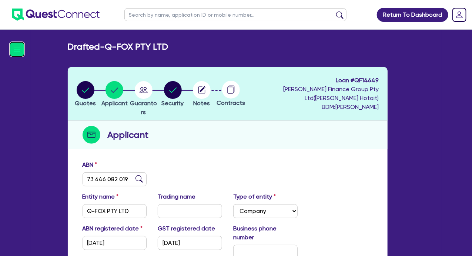
click at [19, 51] on img at bounding box center [17, 49] width 14 height 14
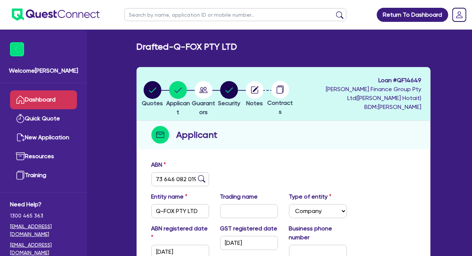
click at [35, 98] on link "Dashboard" at bounding box center [43, 99] width 67 height 19
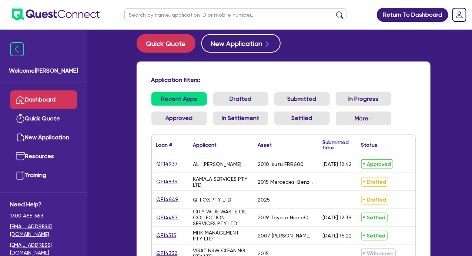
scroll to position [111, 0]
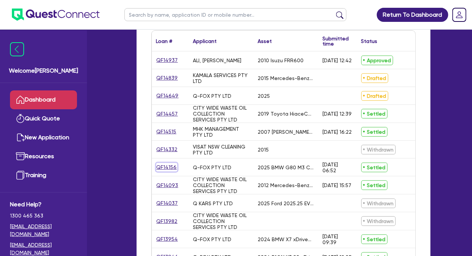
click at [165, 167] on link "QF14156" at bounding box center [166, 167] width 21 height 9
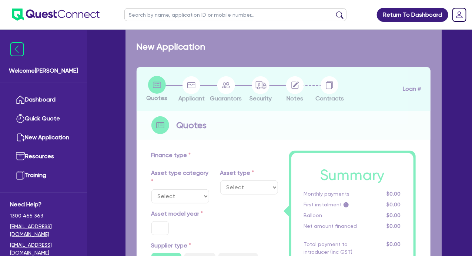
select select "CARS_AND_LIGHT_TRUCKS"
type input "2025"
type input "129,014"
type input "5,757.21"
type input "50,000"
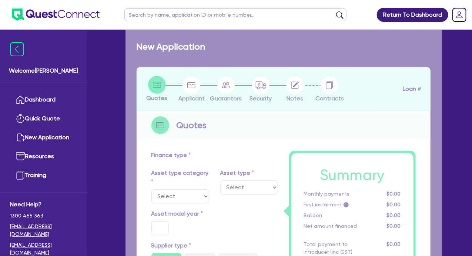
type input "46,743.21"
type input "50"
type input "64,507"
type input "5"
type input "6,000"
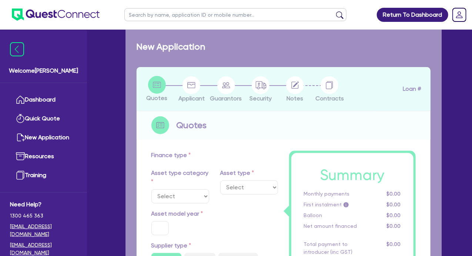
type input "17.95"
select select "PASSENGER_VEHICLES"
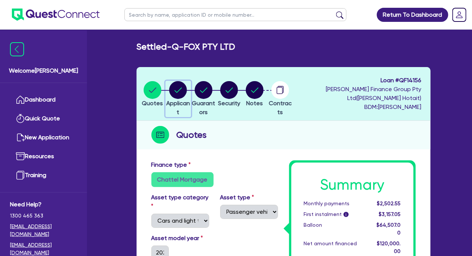
click at [185, 90] on circle "button" at bounding box center [178, 90] width 18 height 18
select select "COMPANY"
select select "TRANSPORT_WAREHOUSING"
select select "PASSENGERS_FREIGHT_TRANSPORT"
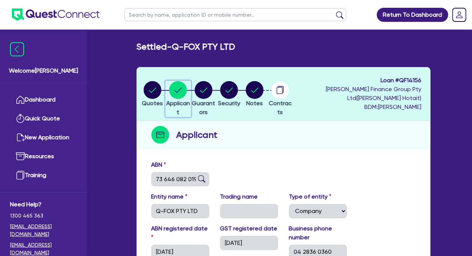
scroll to position [74, 0]
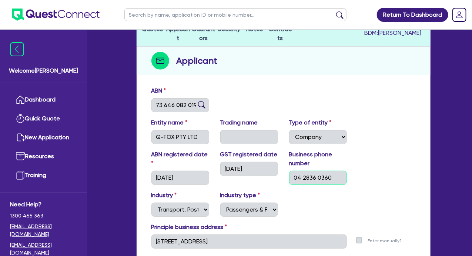
click at [271, 179] on div "ABN registered date 23/11/2020 GST registered date 23/11/2020 Business phone nu…" at bounding box center [283, 170] width 275 height 41
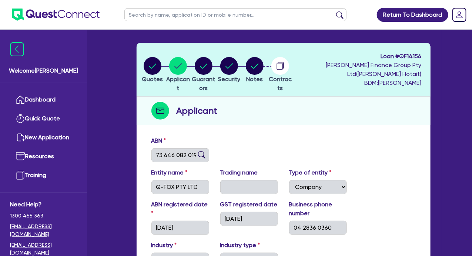
scroll to position [0, 0]
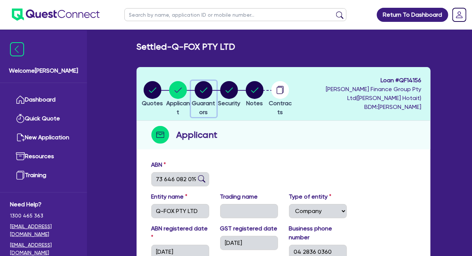
click at [212, 88] on circle "button" at bounding box center [204, 90] width 18 height 18
select select "MR"
select select "[GEOGRAPHIC_DATA]"
select select "SINGLE"
select select "CASH"
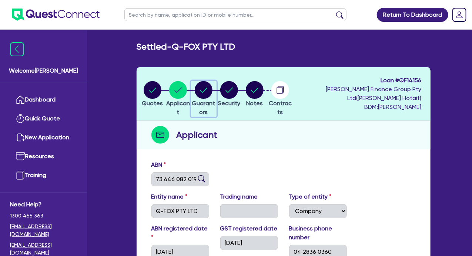
select select "VEHICLE"
select select "HOUSEHOLD_PERSONAL"
select select "VEHICLE_LOAN"
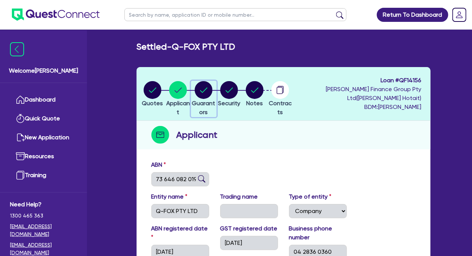
select select "VEHICLE_LOAN"
select select "OTHER"
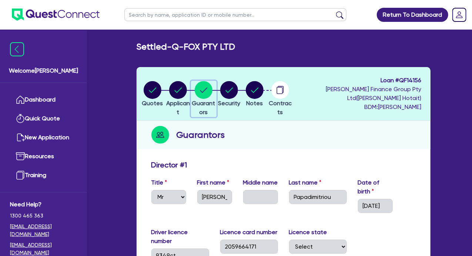
scroll to position [37, 0]
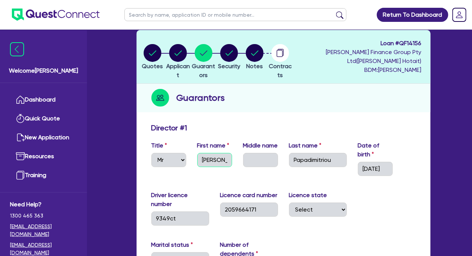
click at [216, 159] on input "[PERSON_NAME]" at bounding box center [214, 160] width 35 height 14
click at [314, 159] on input "Papadimitriou" at bounding box center [318, 160] width 58 height 14
click at [369, 169] on input "[DATE]" at bounding box center [375, 169] width 35 height 14
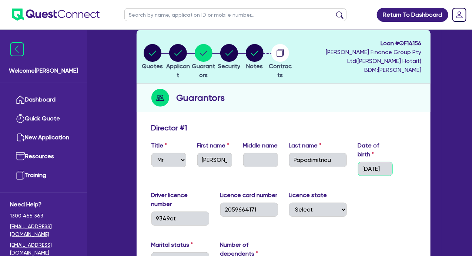
click at [369, 169] on input "[DATE]" at bounding box center [375, 169] width 35 height 14
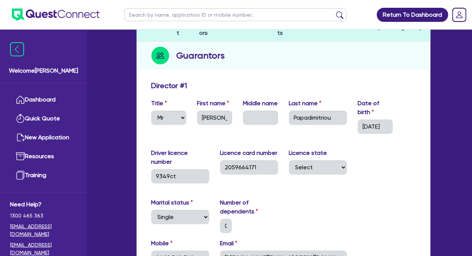
scroll to position [111, 0]
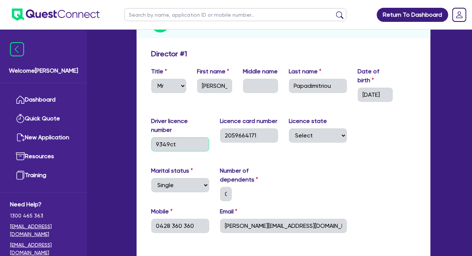
click at [169, 144] on input "9349ct" at bounding box center [180, 144] width 58 height 14
click at [236, 134] on input "2059664171" at bounding box center [249, 135] width 58 height 14
click at [165, 225] on input "0428 360 360" at bounding box center [180, 226] width 58 height 14
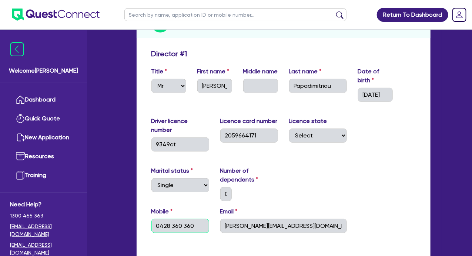
click at [165, 225] on input "0428 360 360" at bounding box center [180, 226] width 58 height 14
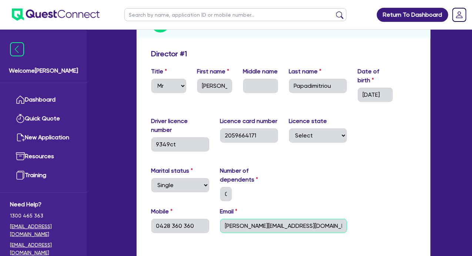
click at [230, 225] on input "[PERSON_NAME][EMAIL_ADDRESS][DOMAIN_NAME]" at bounding box center [283, 226] width 127 height 14
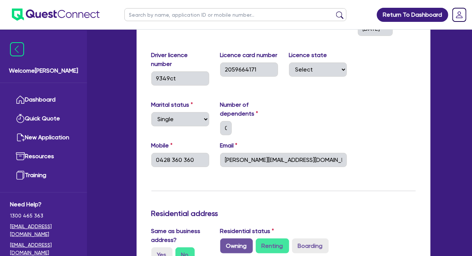
scroll to position [259, 0]
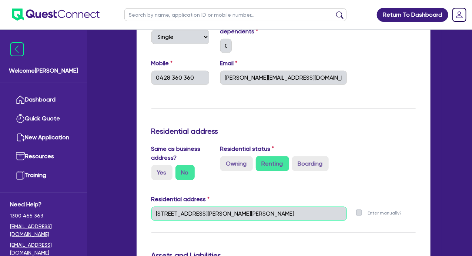
drag, startPoint x: 276, startPoint y: 213, endPoint x: 144, endPoint y: 213, distance: 131.3
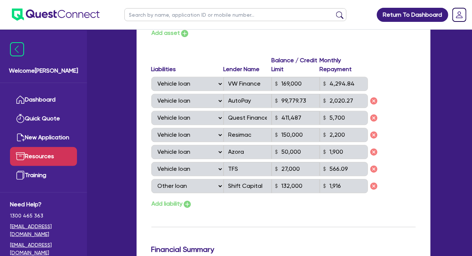
scroll to position [555, 0]
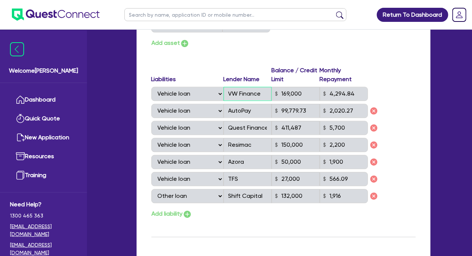
click at [204, 95] on div "Select Liability Credit card Mortgage Investment property loan Vehicle loan Tru…" at bounding box center [259, 94] width 216 height 14
click at [236, 111] on input "AutoPay" at bounding box center [247, 111] width 48 height 14
click at [284, 109] on input "99,779.73" at bounding box center [296, 111] width 48 height 14
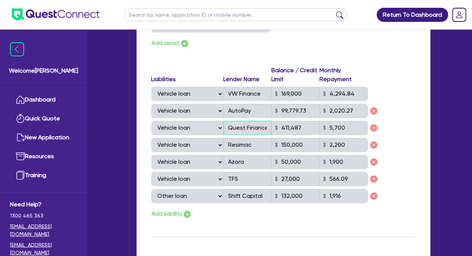
click at [241, 125] on input "Quest Finance" at bounding box center [247, 128] width 48 height 14
click at [238, 144] on input "Resimac" at bounding box center [247, 145] width 48 height 14
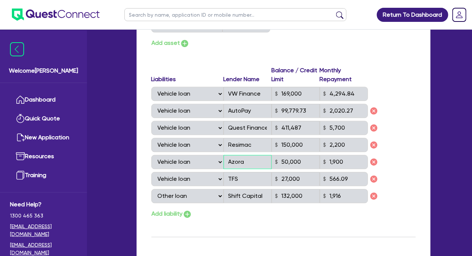
click at [232, 160] on input "Azora" at bounding box center [247, 162] width 48 height 14
click at [233, 197] on input "Shift Capital" at bounding box center [247, 196] width 48 height 14
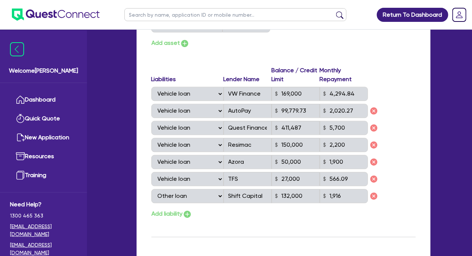
click at [414, 169] on div "Liabilities Lender Name Balance / Credit Limit Monthly Repayment Select Liabili…" at bounding box center [283, 136] width 275 height 140
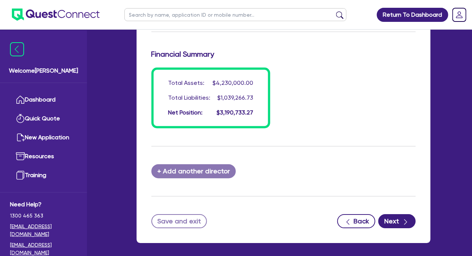
scroll to position [790, 0]
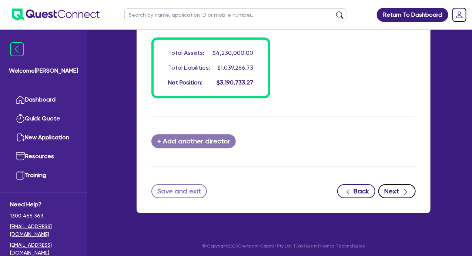
click at [390, 188] on button "Next" at bounding box center [396, 191] width 37 height 14
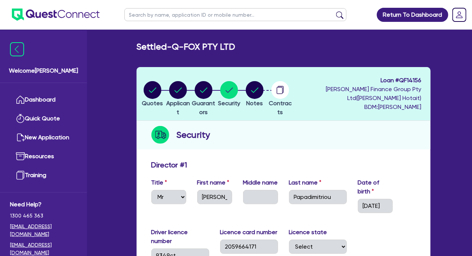
select select "CARS_AND_LIGHT_TRUCKS"
select select "PASSENGER_VEHICLES"
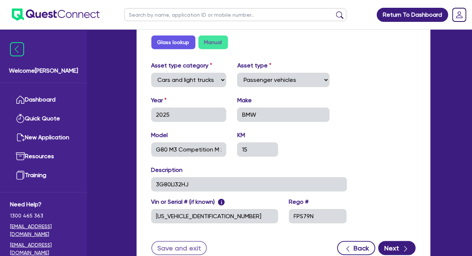
scroll to position [331, 0]
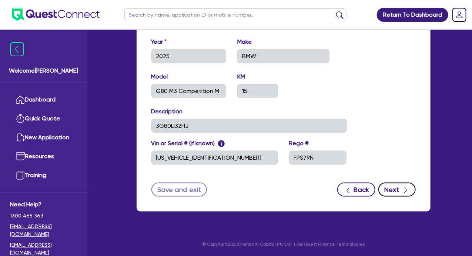
click at [390, 186] on button "Next" at bounding box center [396, 189] width 37 height 14
select select "Quest Finance - Own Book"
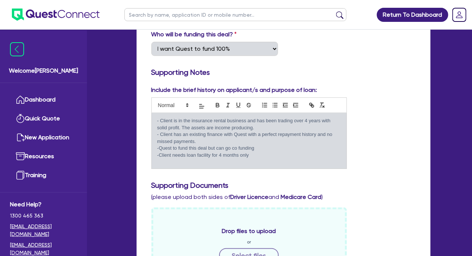
scroll to position [185, 0]
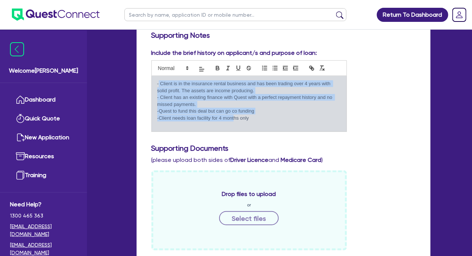
drag, startPoint x: 158, startPoint y: 83, endPoint x: 234, endPoint y: 114, distance: 82.5
click at [234, 114] on div "- Client is in the insurance rental business and has been trading over 4 years …" at bounding box center [249, 103] width 195 height 55
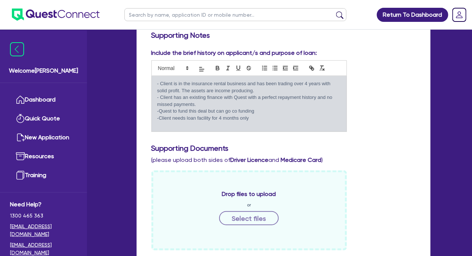
click at [156, 86] on div "- Client is in the insurance rental business and has been trading over 4 years …" at bounding box center [249, 103] width 195 height 55
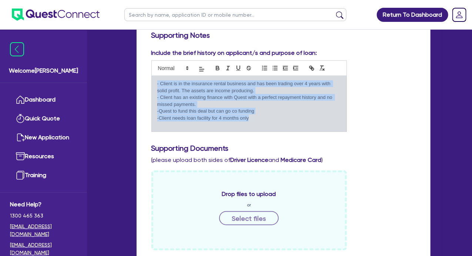
drag, startPoint x: 157, startPoint y: 81, endPoint x: 286, endPoint y: 122, distance: 135.1
click at [286, 122] on div "- Client is in the insurance rental business and has been trading over 4 years …" at bounding box center [249, 103] width 195 height 55
copy div "- Client is in the insurance rental business and has been trading over 4 years …"
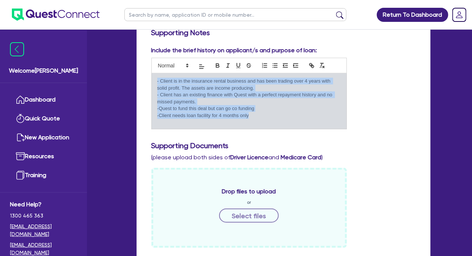
scroll to position [296, 0]
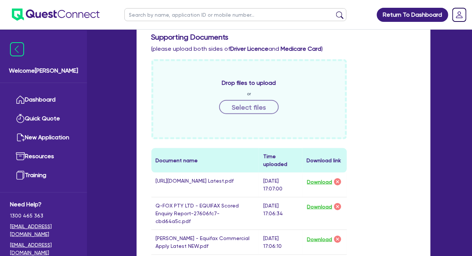
click at [406, 165] on div "Drop files to upload or Select files Document name Time uploaded Download link …" at bounding box center [283, 200] width 275 height 282
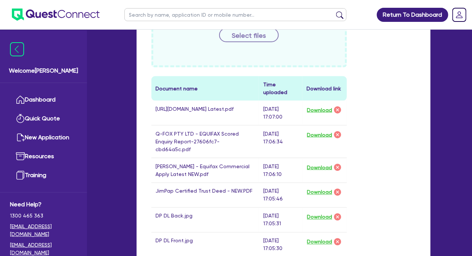
scroll to position [407, 0]
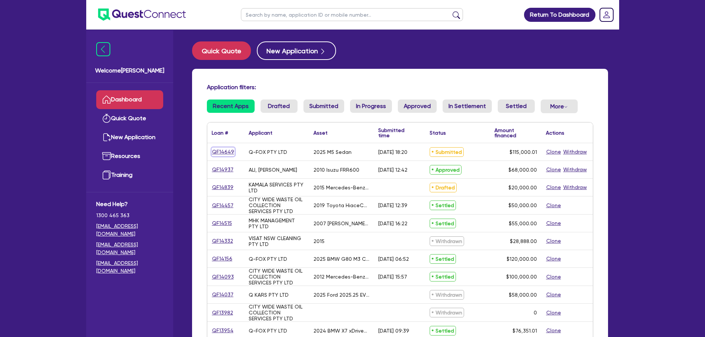
click at [221, 149] on link "QF14649" at bounding box center [223, 152] width 23 height 9
select select "CARS_AND_LIGHT_TRUCKS"
select select "PASSENGER_VEHICLES"
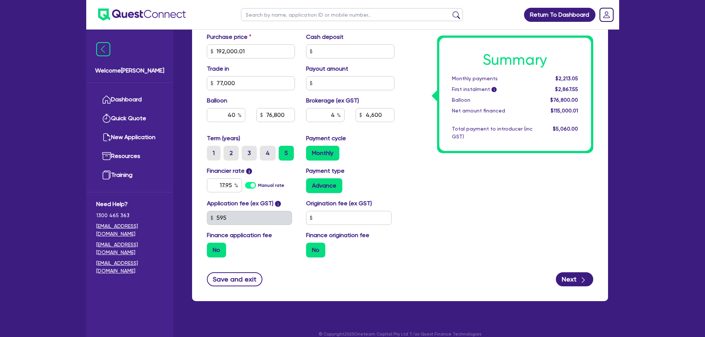
scroll to position [330, 0]
click at [369, 211] on input "text" at bounding box center [348, 218] width 85 height 14
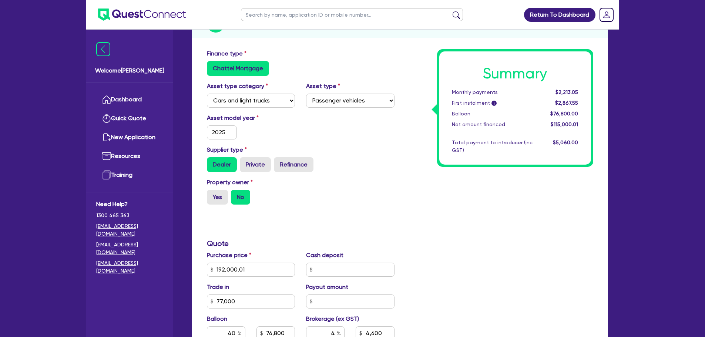
scroll to position [0, 0]
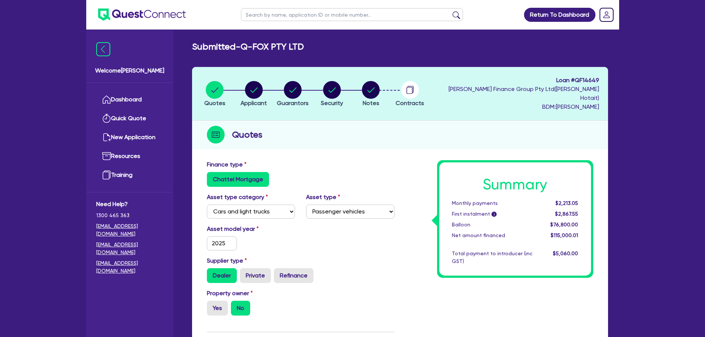
type input "0"
type input "192,000.01"
type input "77,000"
type input "76,800"
type input "4,600"
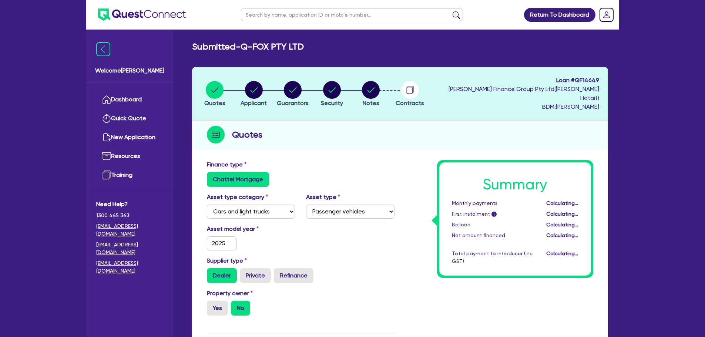
type input "192,000.01"
type input "77,000"
type input "76,800"
type input "4,600"
click at [122, 100] on link "Dashboard" at bounding box center [129, 99] width 67 height 19
